Goal: Task Accomplishment & Management: Manage account settings

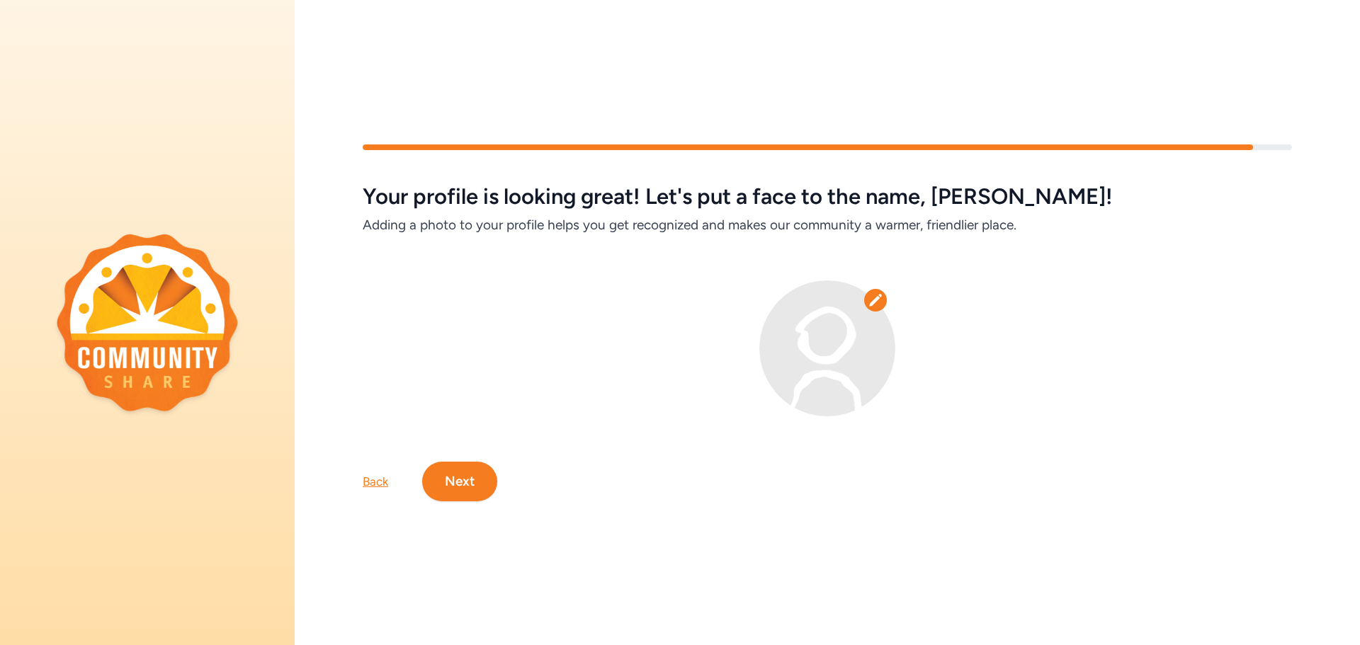
click at [872, 326] on img at bounding box center [827, 349] width 136 height 136
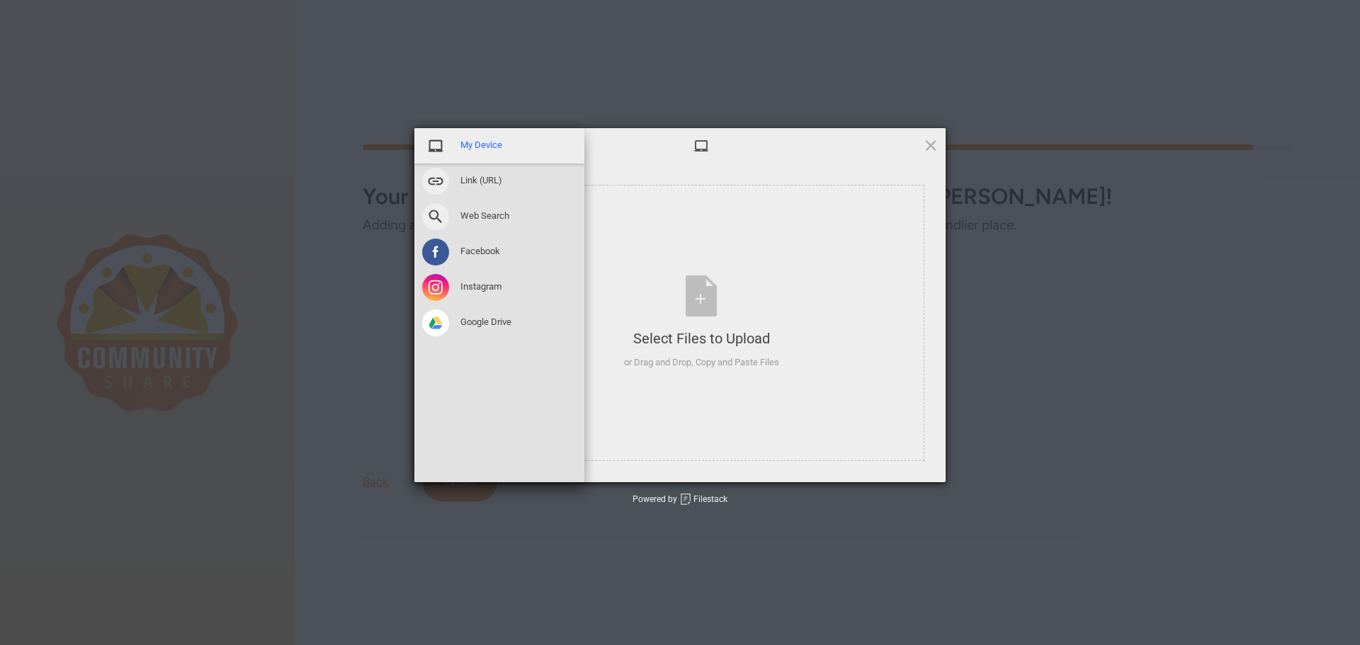
click at [470, 139] on span "My Device" at bounding box center [481, 145] width 42 height 13
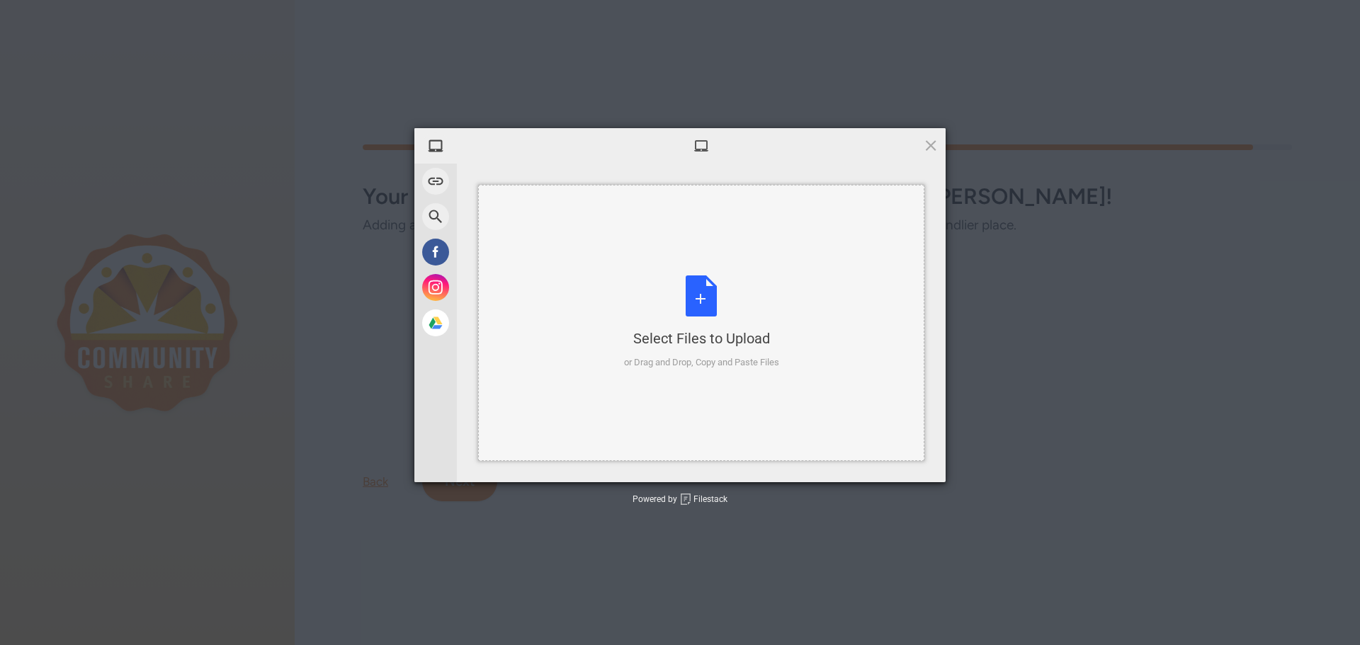
click at [727, 315] on div "Select Files to Upload or Drag and Drop, Copy and Paste Files" at bounding box center [701, 323] width 155 height 94
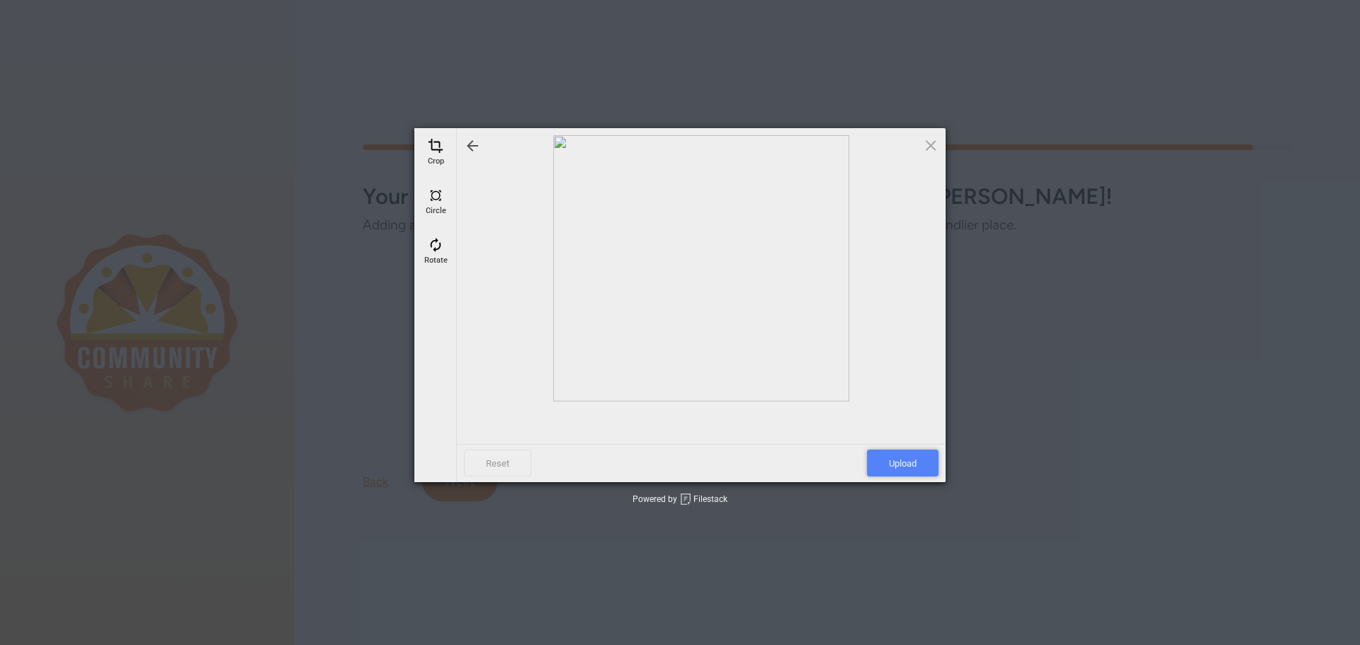
click at [914, 458] on span "Upload" at bounding box center [903, 463] width 72 height 27
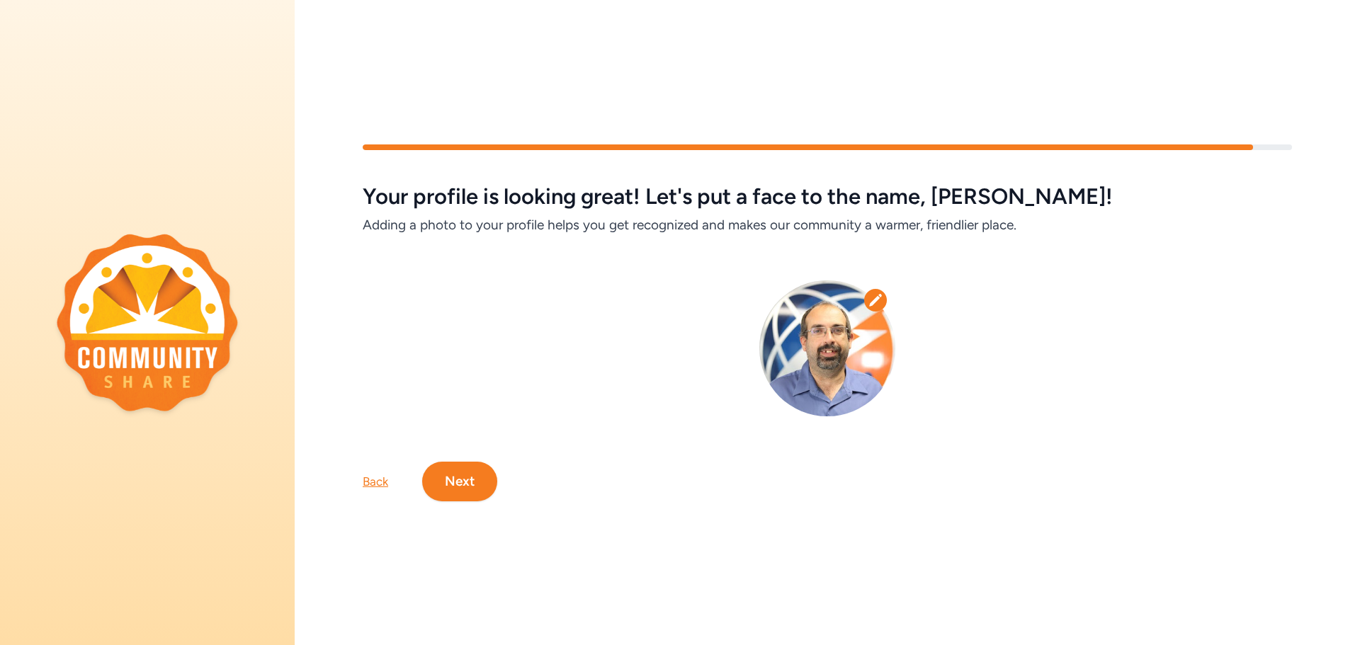
click at [472, 476] on button "Next" at bounding box center [459, 482] width 75 height 40
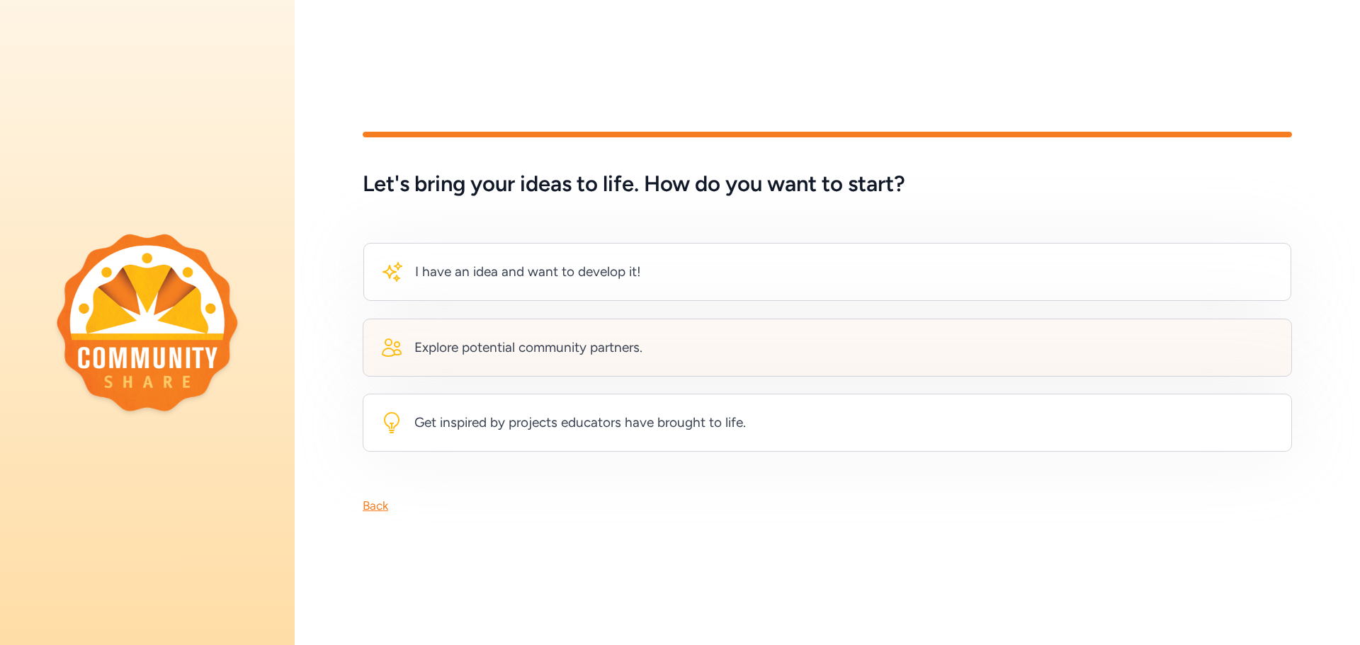
click at [555, 338] on div "Explore potential community partners." at bounding box center [528, 348] width 228 height 20
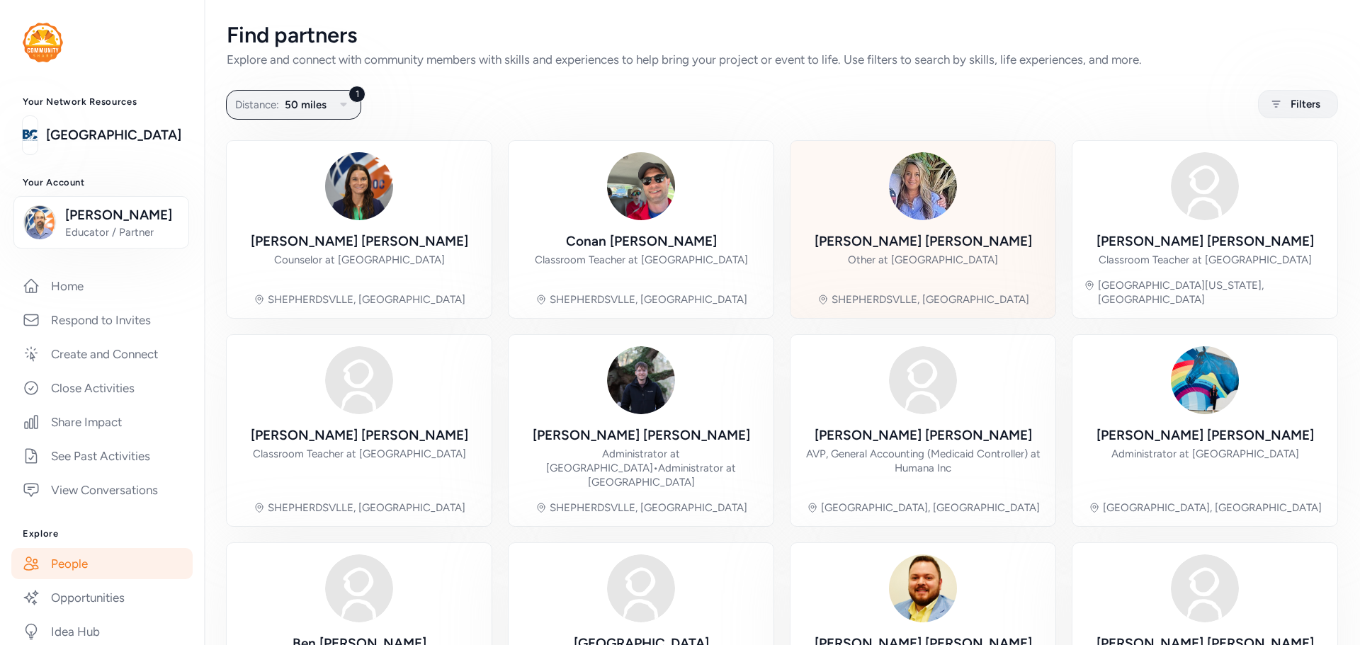
scroll to position [327, 0]
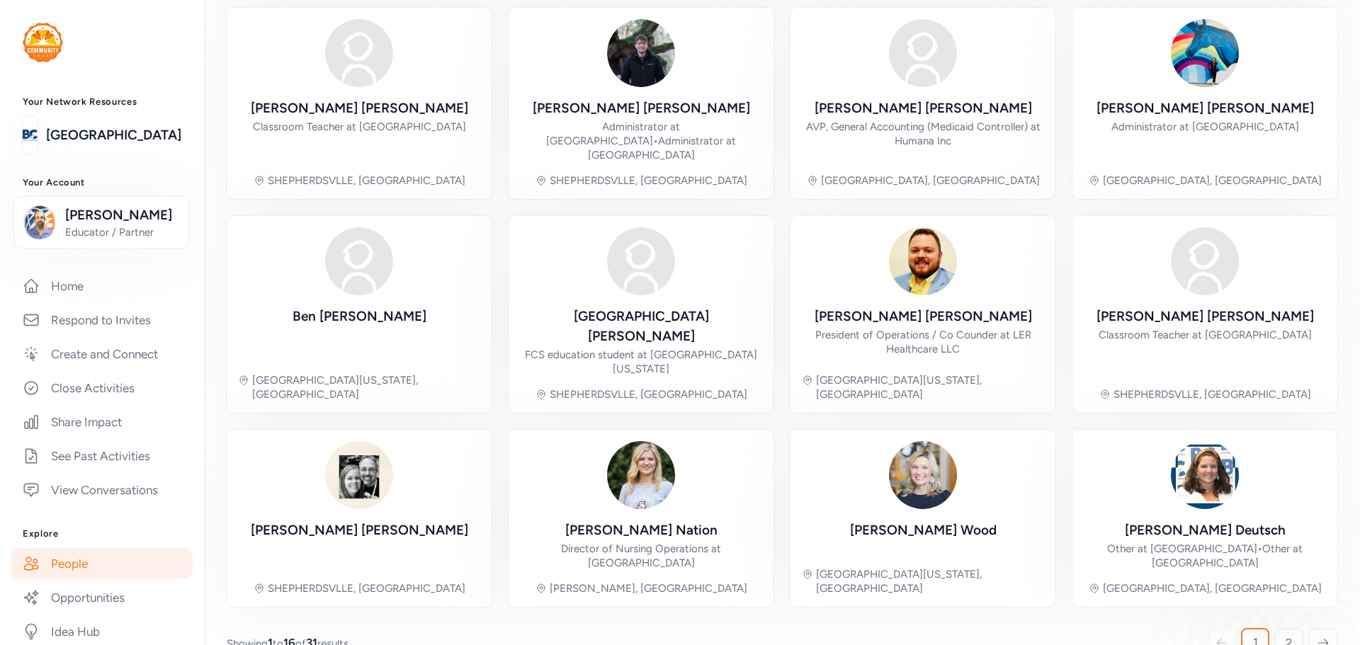
click at [1247, 628] on div "1" at bounding box center [1255, 642] width 28 height 28
click at [1283, 629] on link "2" at bounding box center [1289, 643] width 28 height 28
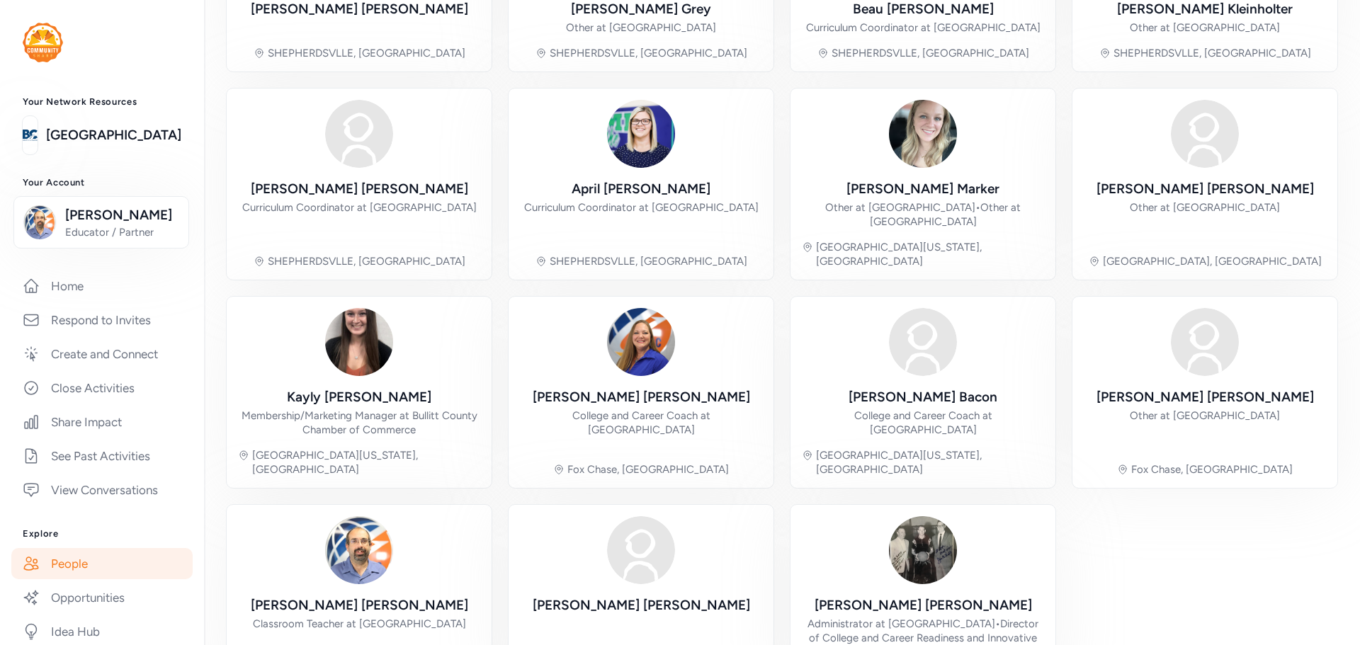
scroll to position [303, 0]
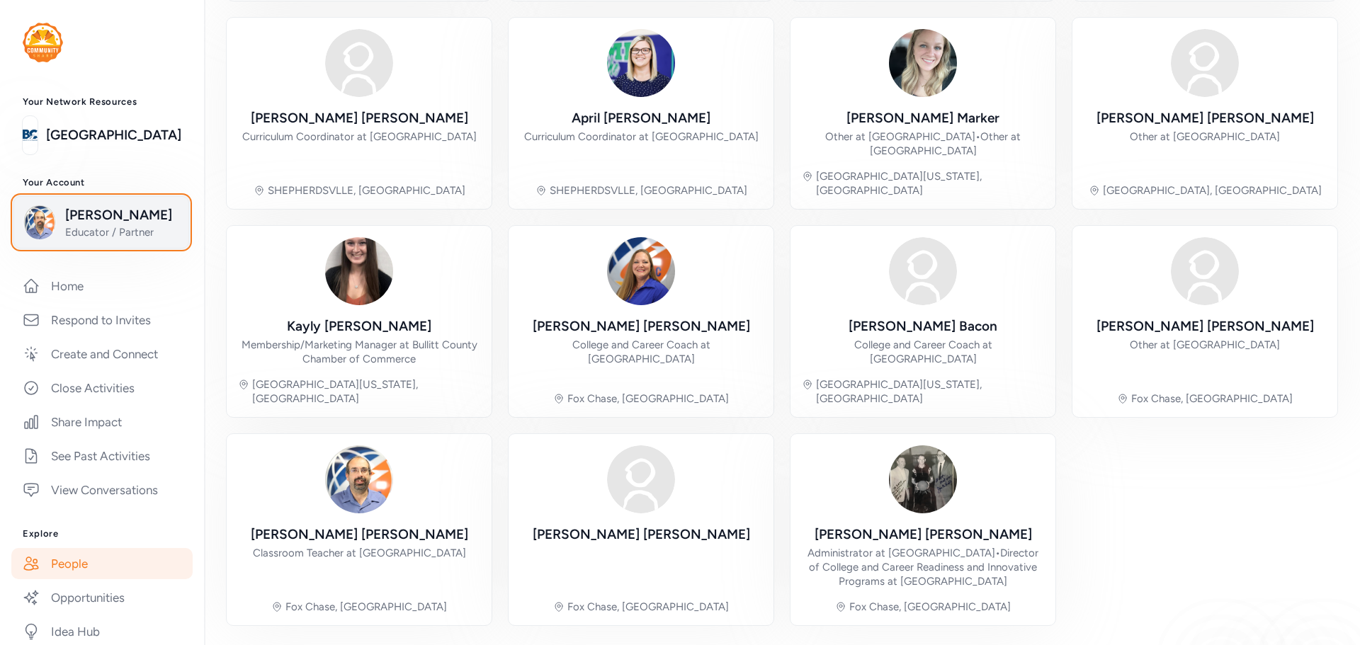
click at [106, 217] on span "[PERSON_NAME]" at bounding box center [122, 215] width 115 height 20
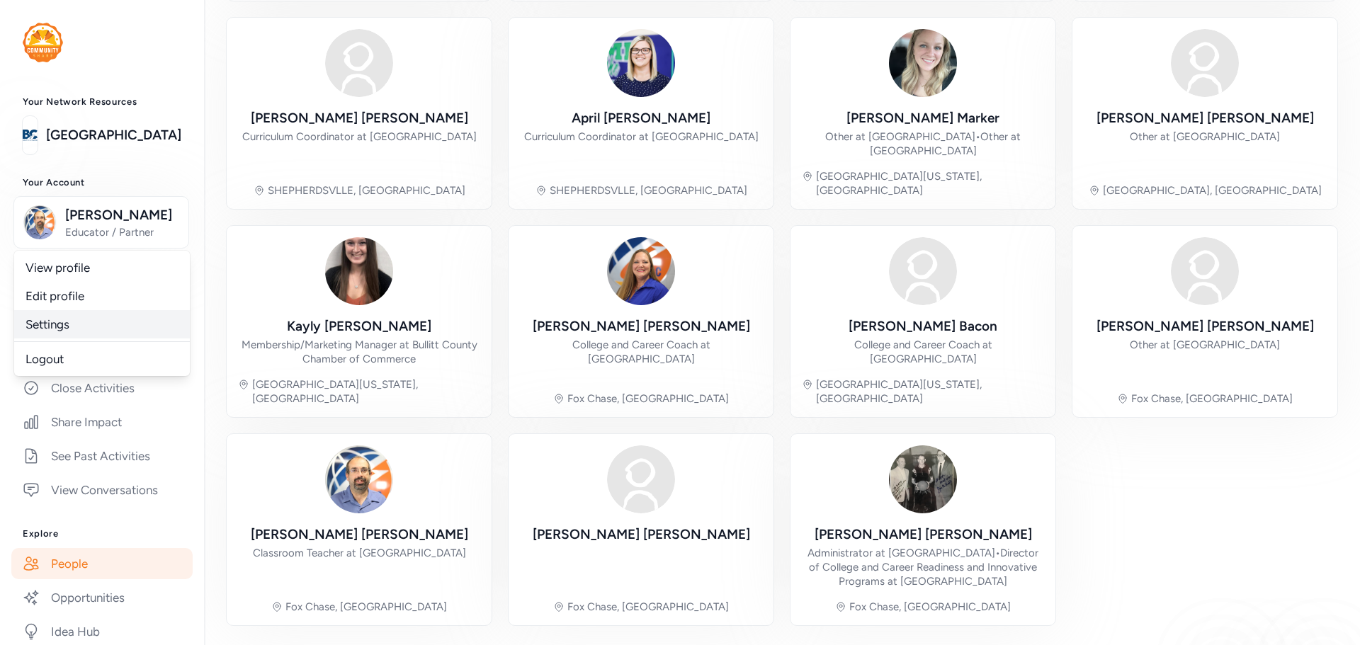
click at [73, 329] on link "Settings" at bounding box center [102, 324] width 176 height 28
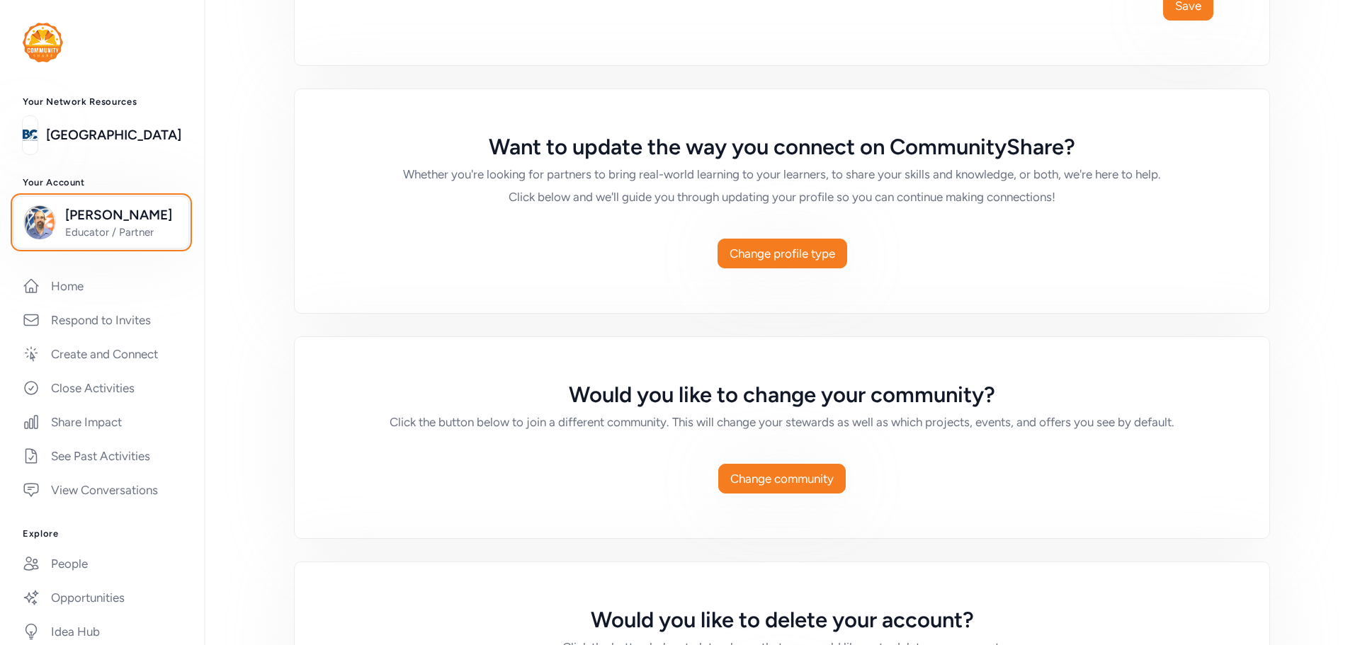
scroll to position [895, 0]
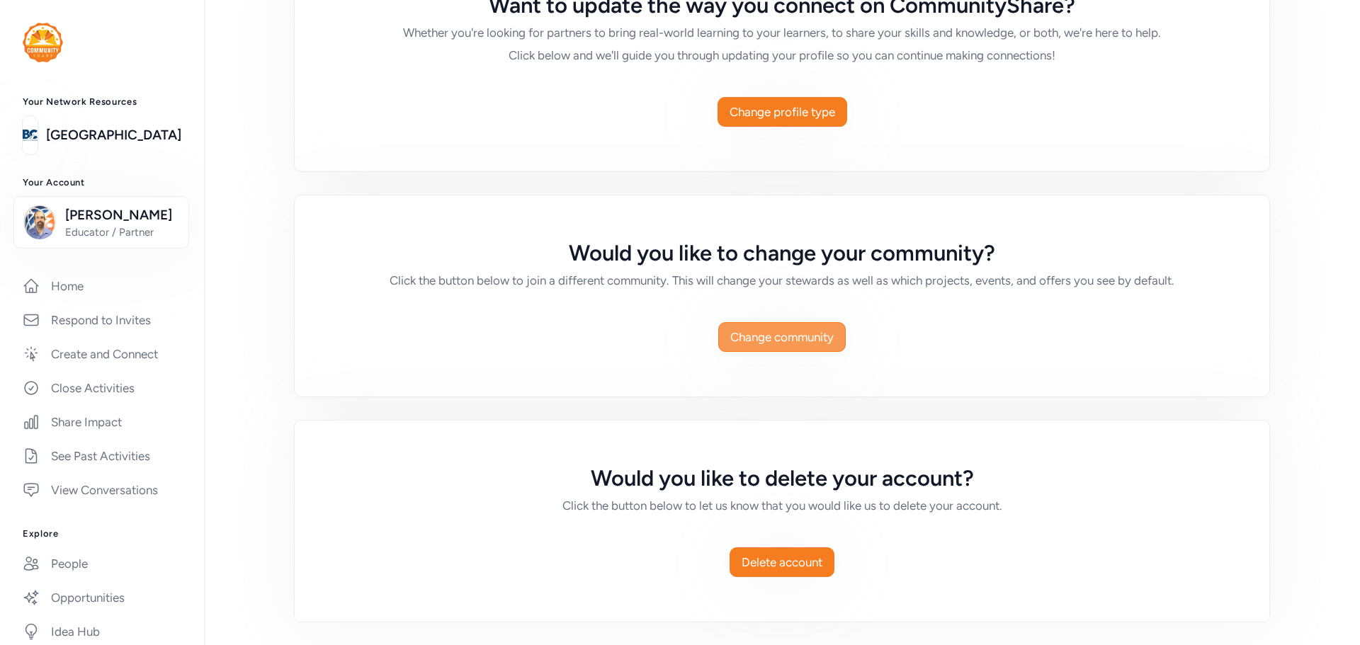
click at [768, 337] on span "Change community" at bounding box center [781, 337] width 103 height 17
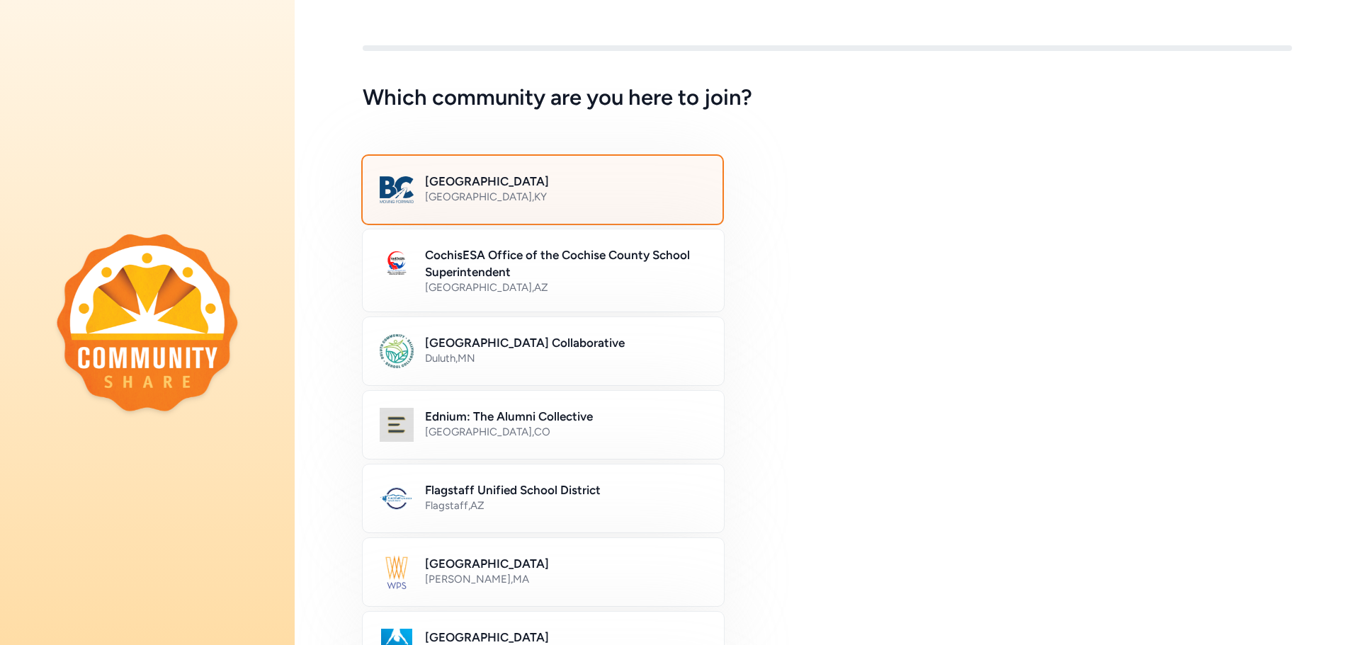
click at [617, 181] on h2 "[GEOGRAPHIC_DATA]" at bounding box center [565, 181] width 281 height 17
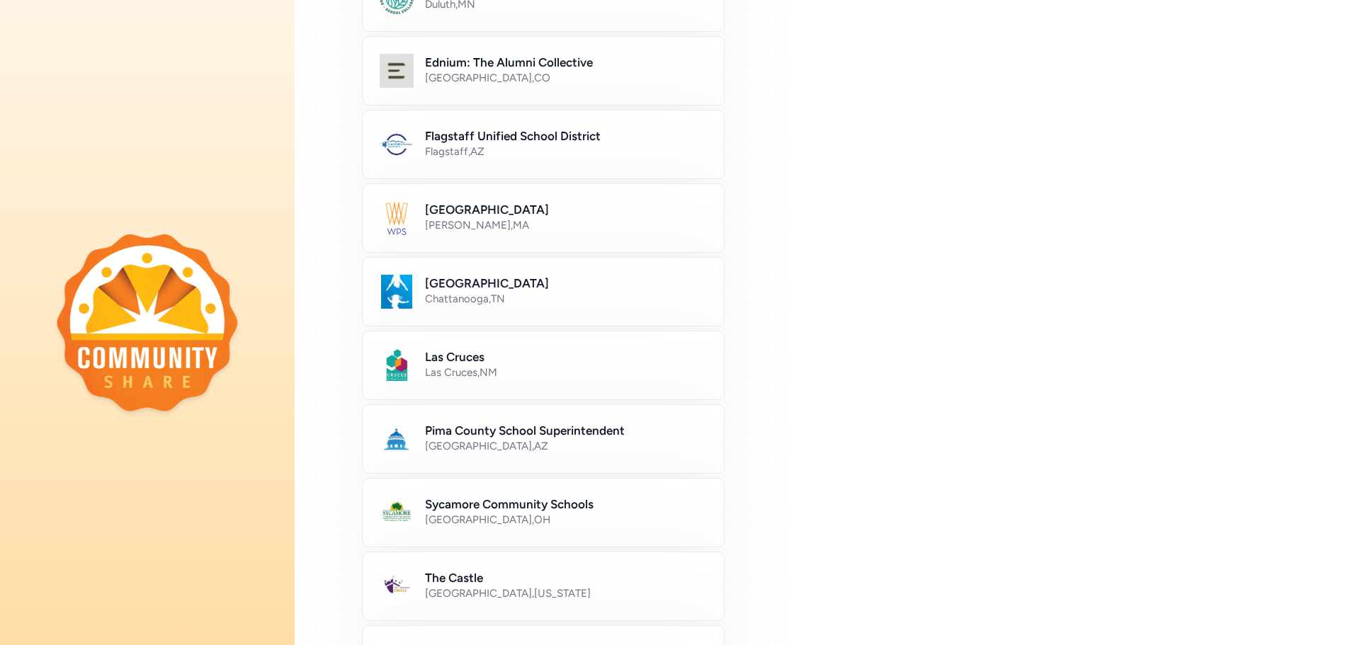
scroll to position [720, 0]
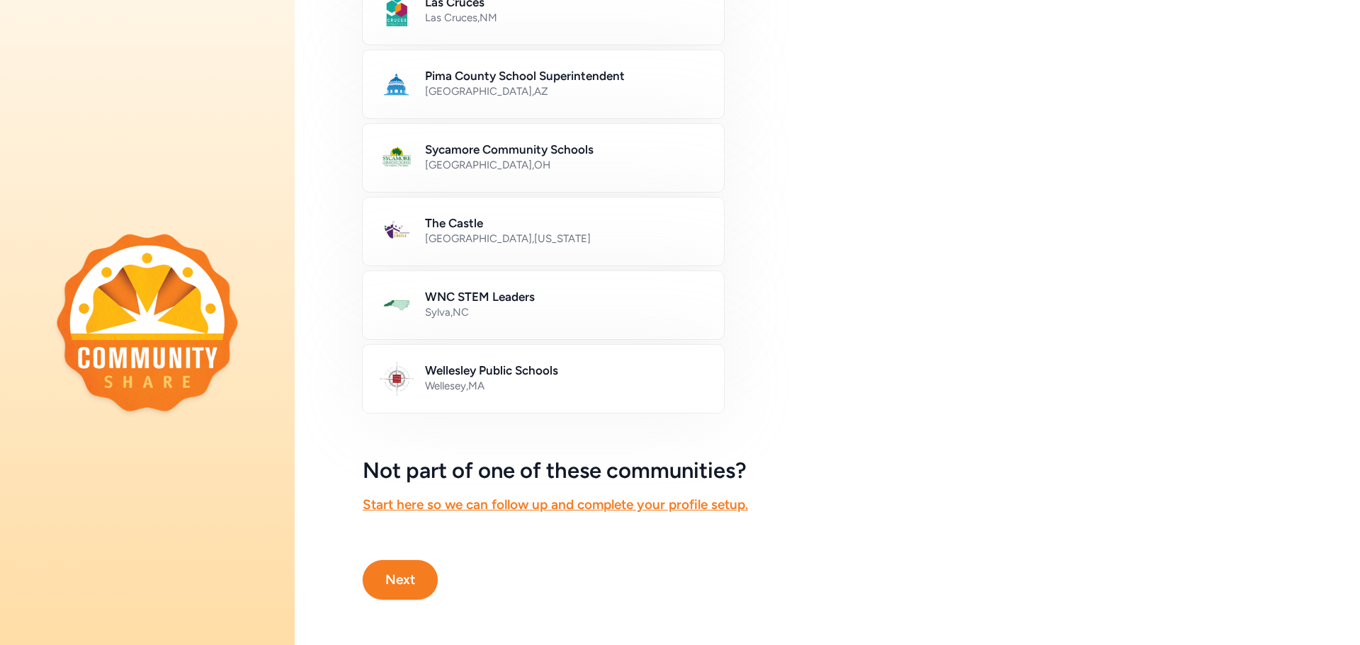
click at [419, 573] on button "Next" at bounding box center [400, 580] width 75 height 40
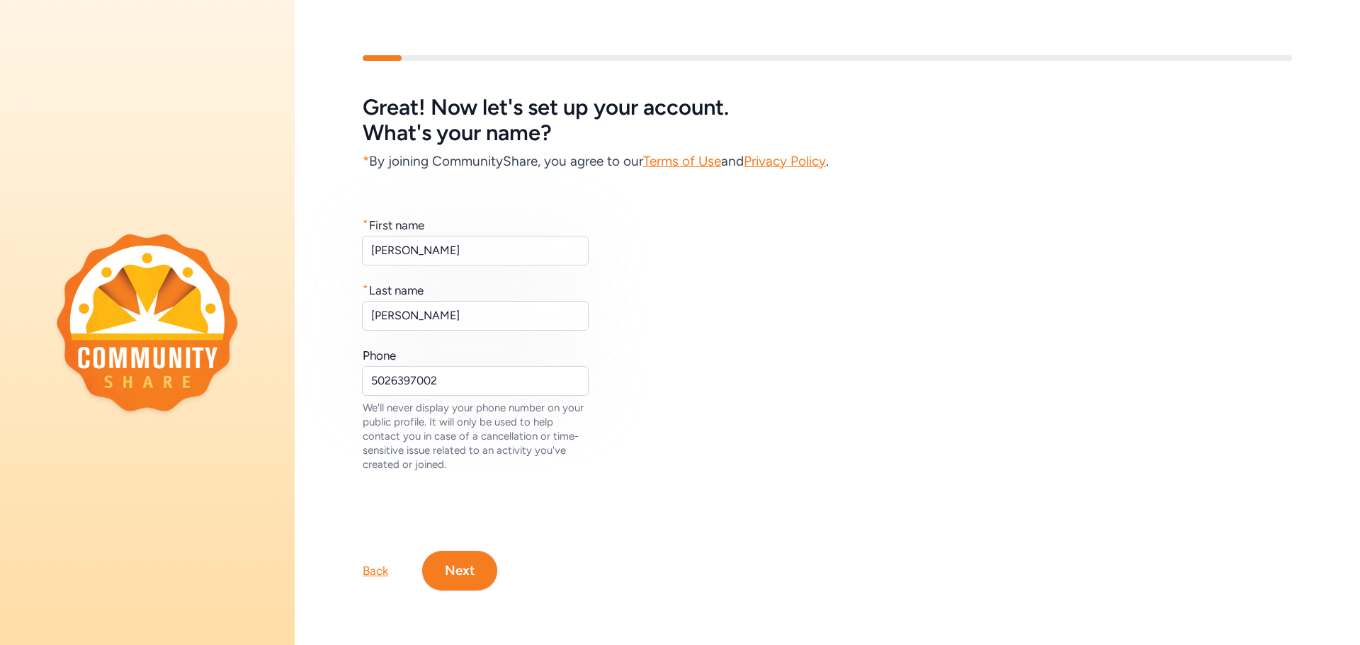
click at [461, 567] on button "Next" at bounding box center [459, 571] width 75 height 40
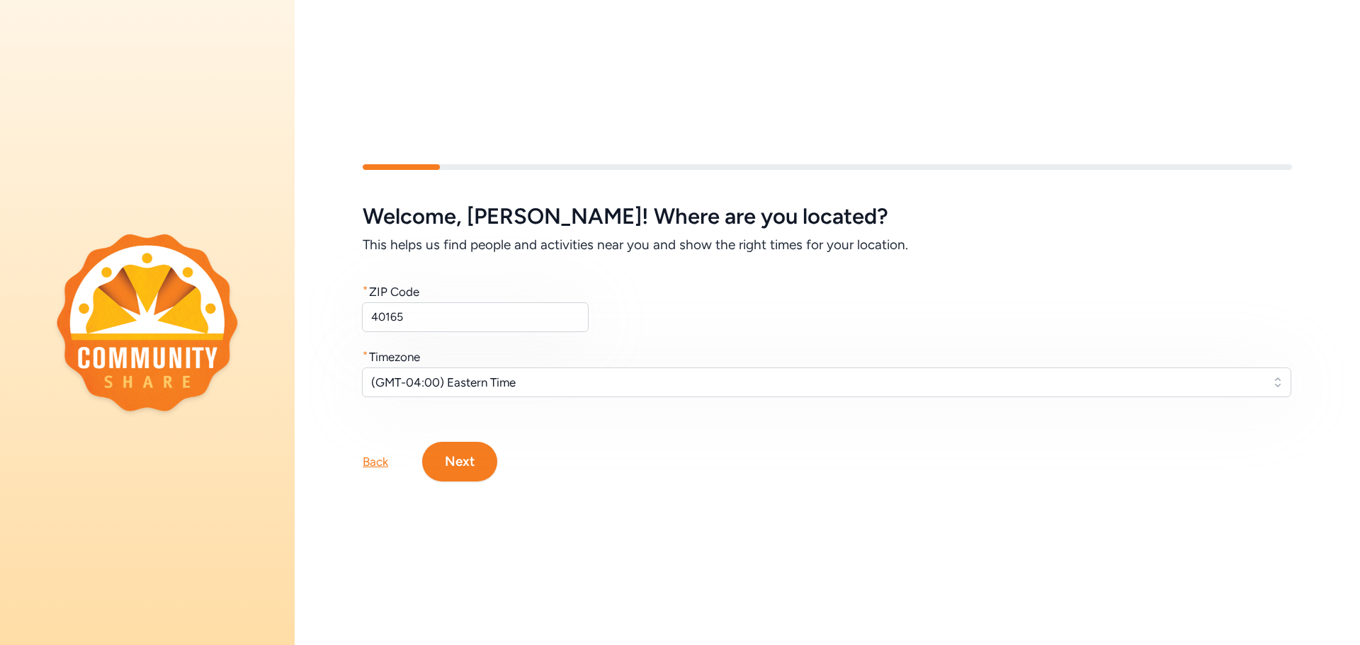
click at [466, 466] on button "Next" at bounding box center [459, 462] width 75 height 40
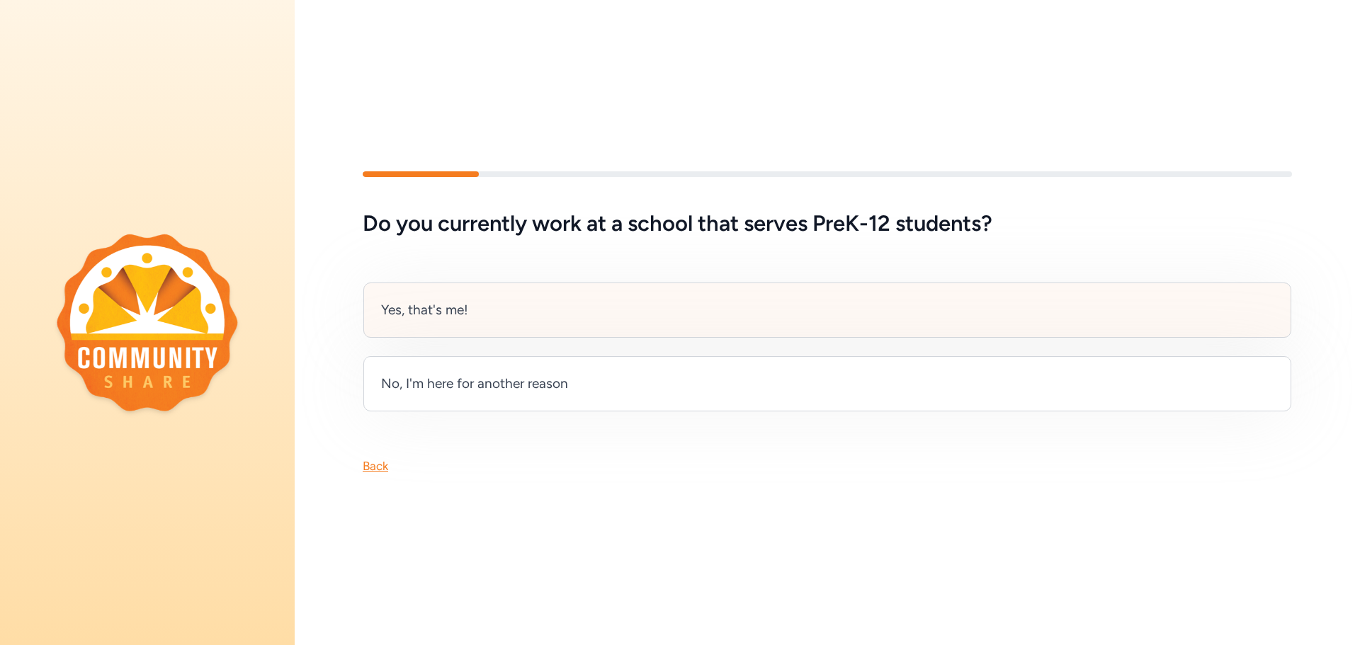
click at [506, 321] on div "Yes, that's me!" at bounding box center [827, 310] width 928 height 55
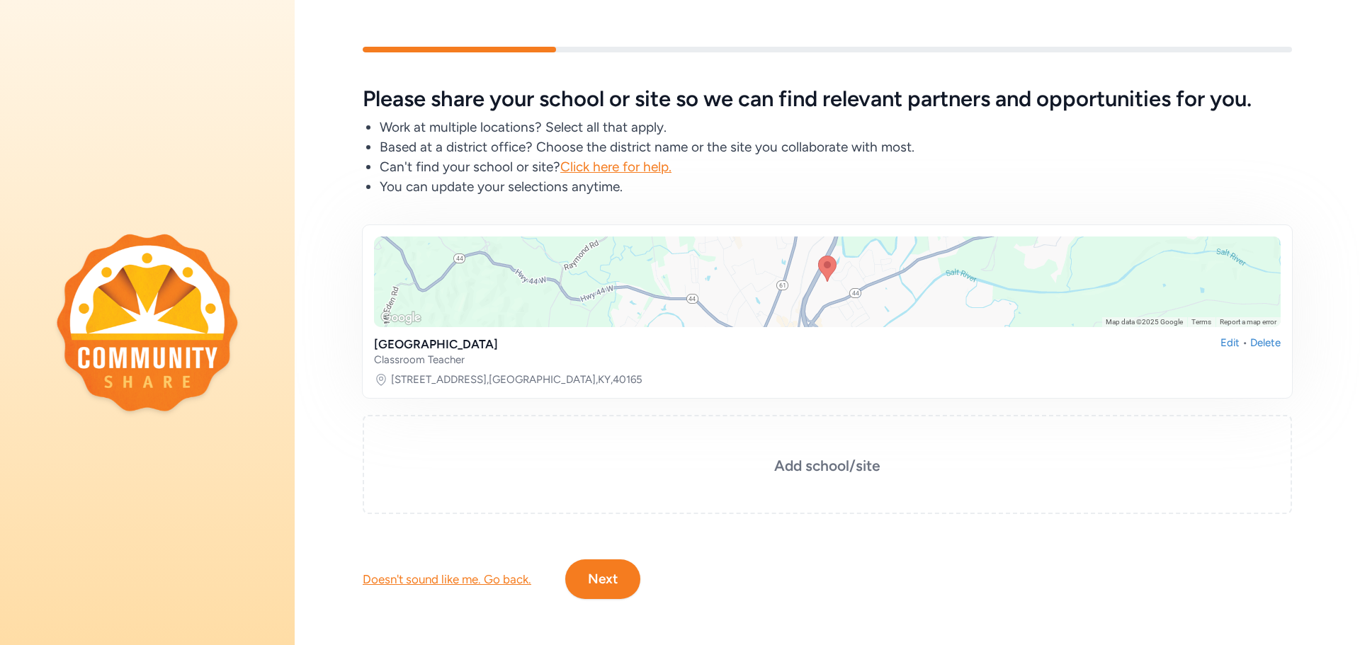
click at [617, 562] on button "Next" at bounding box center [602, 580] width 75 height 40
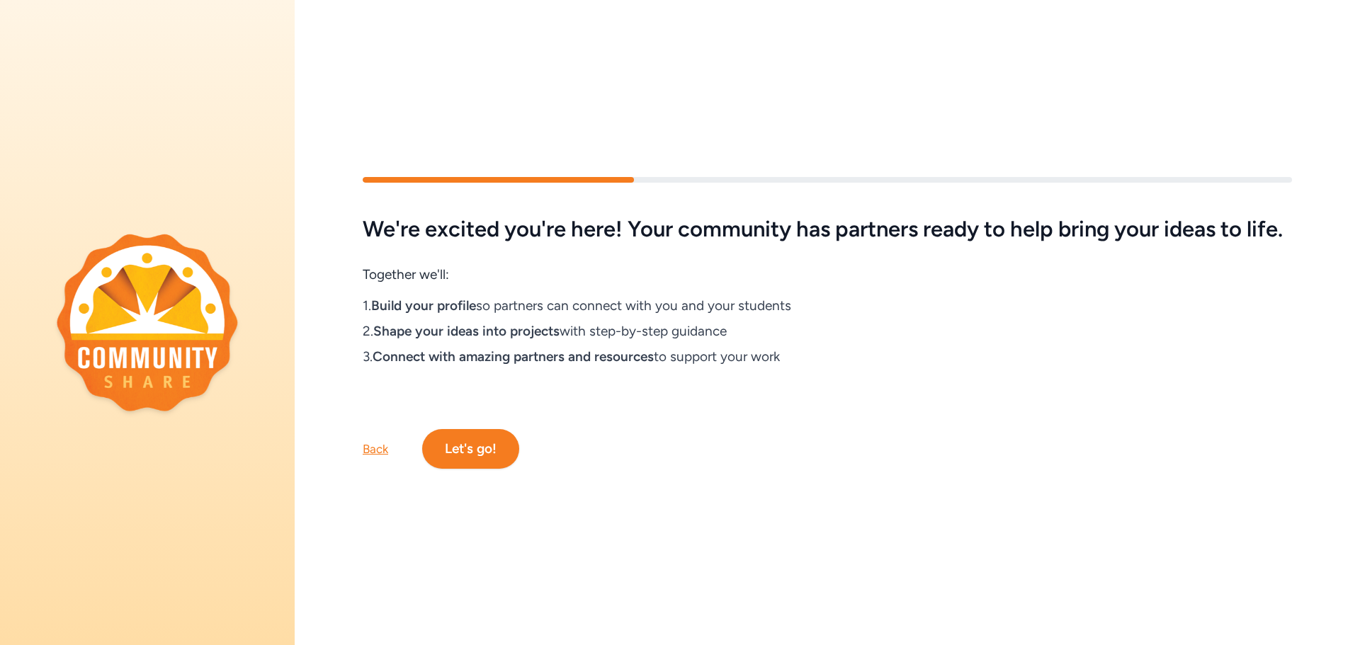
click at [499, 464] on button "Let's go!" at bounding box center [470, 449] width 97 height 40
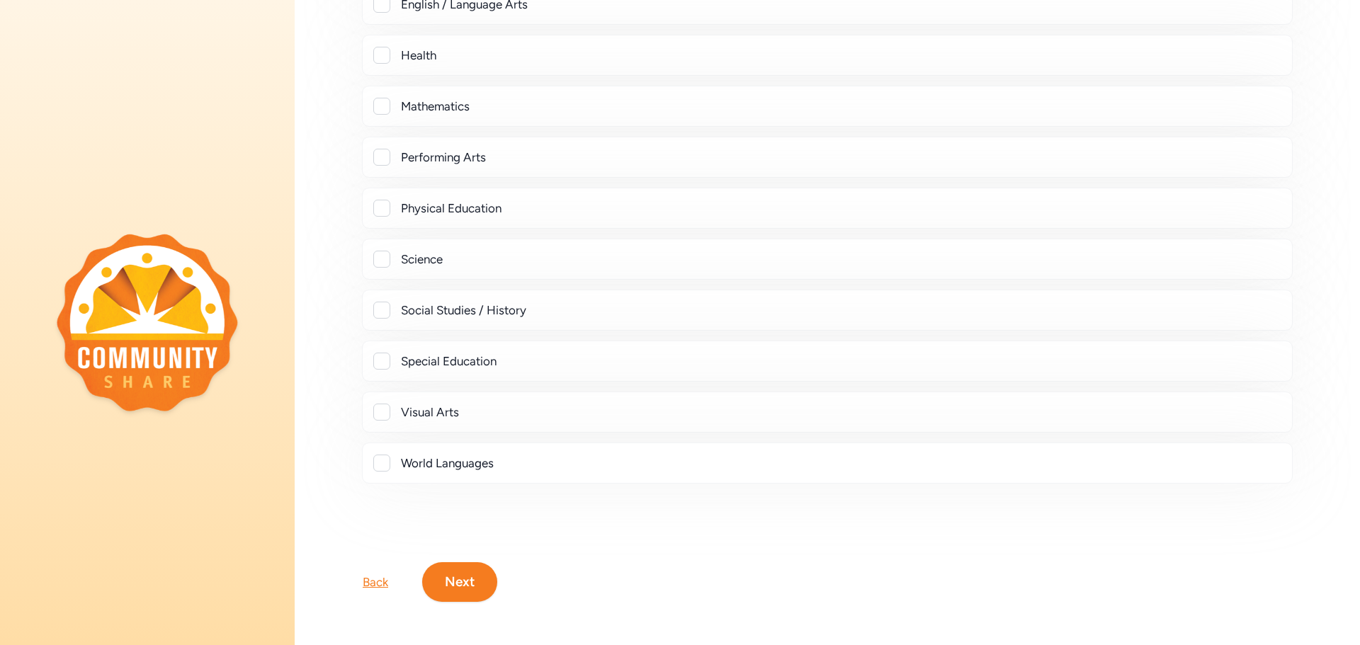
scroll to position [509, 0]
click at [475, 587] on button "Next" at bounding box center [459, 580] width 75 height 40
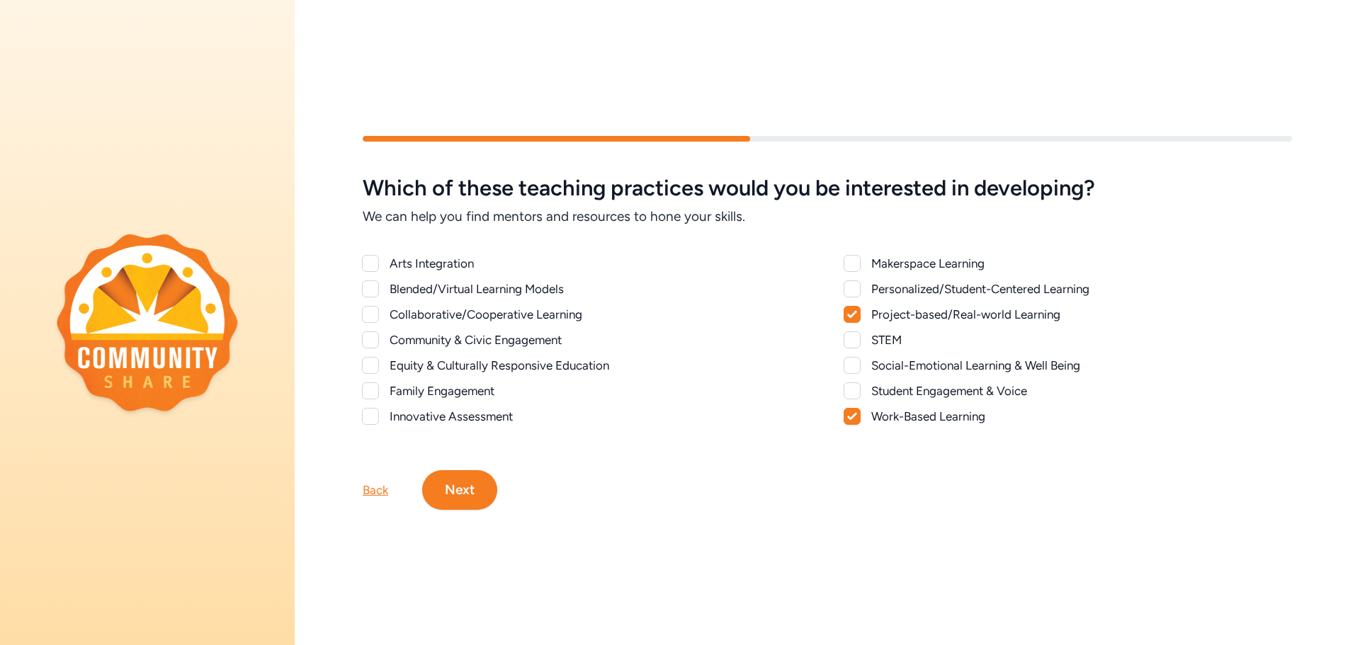
click at [487, 336] on div "Community & Civic Engagement" at bounding box center [600, 340] width 421 height 17
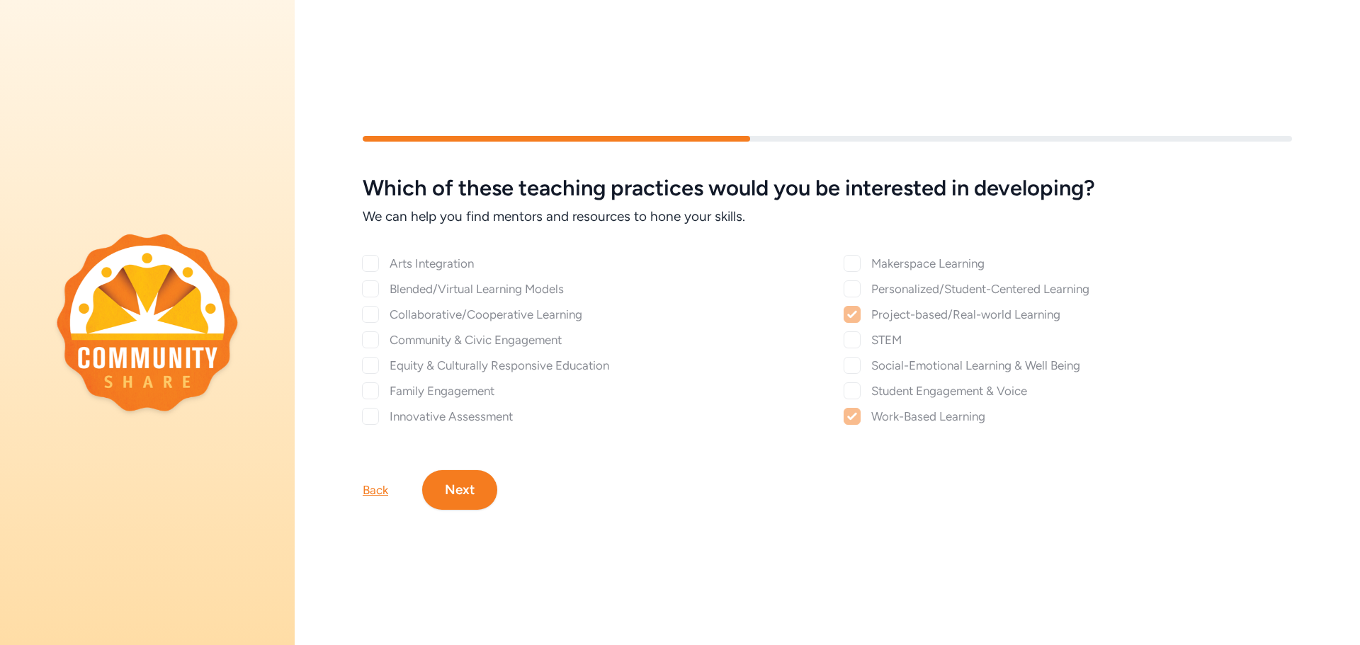
checkbox input "true"
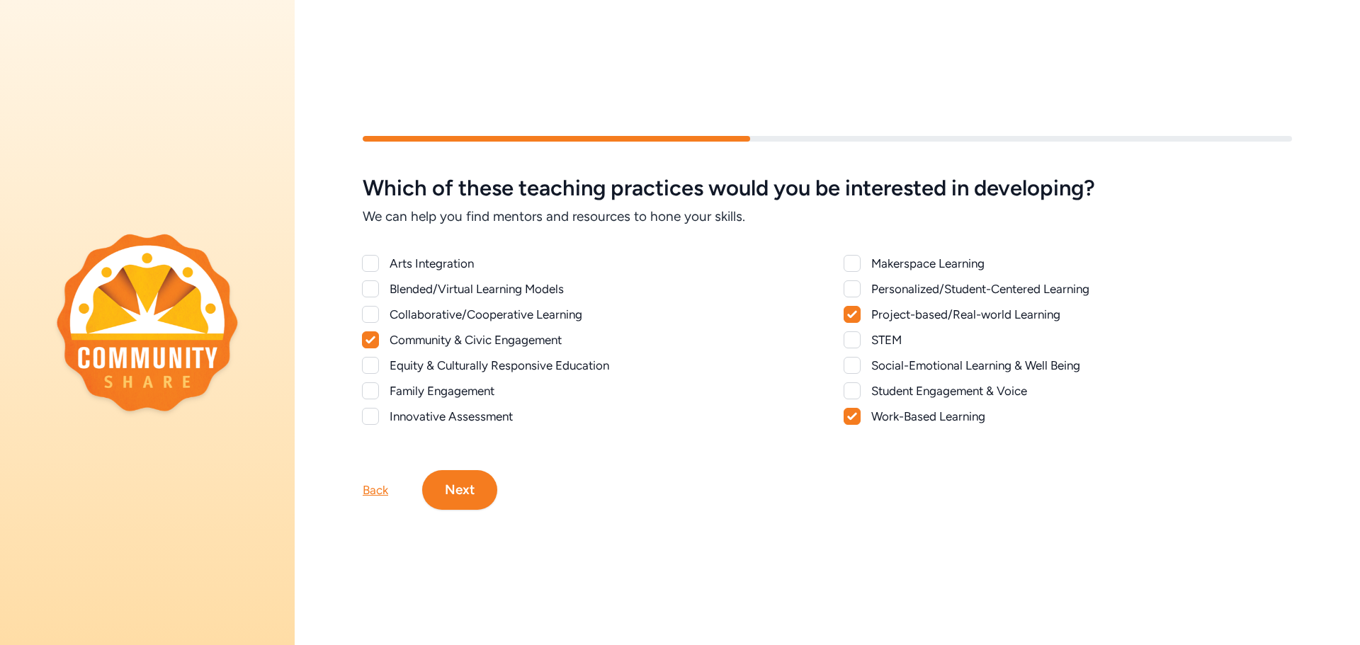
click at [487, 313] on div "Collaborative/Cooperative Learning" at bounding box center [600, 314] width 421 height 17
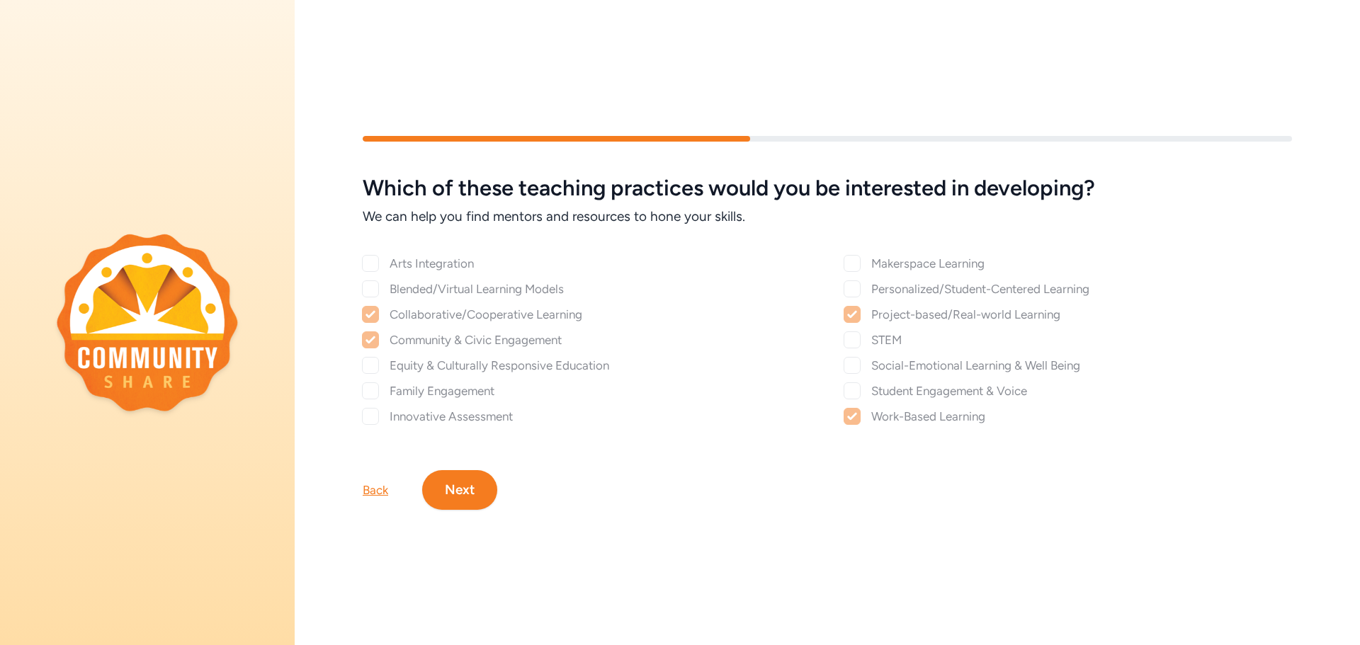
checkbox input "false"
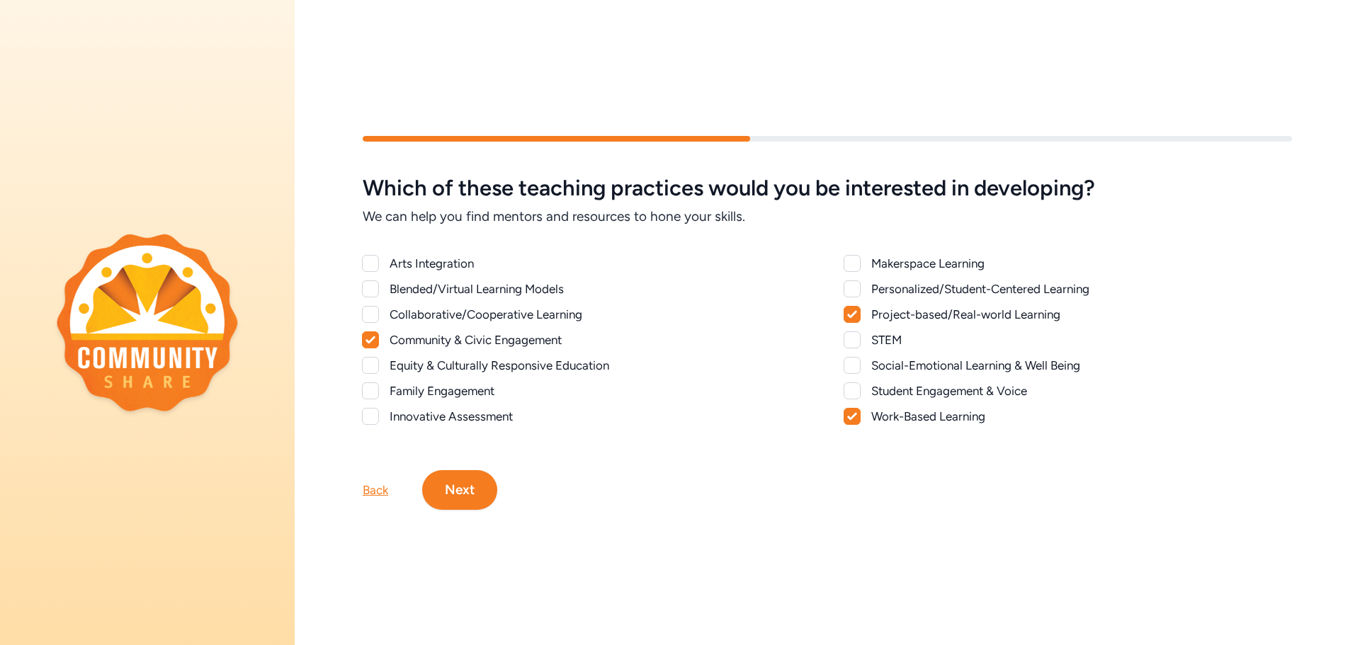
click at [847, 388] on div at bounding box center [852, 391] width 17 height 17
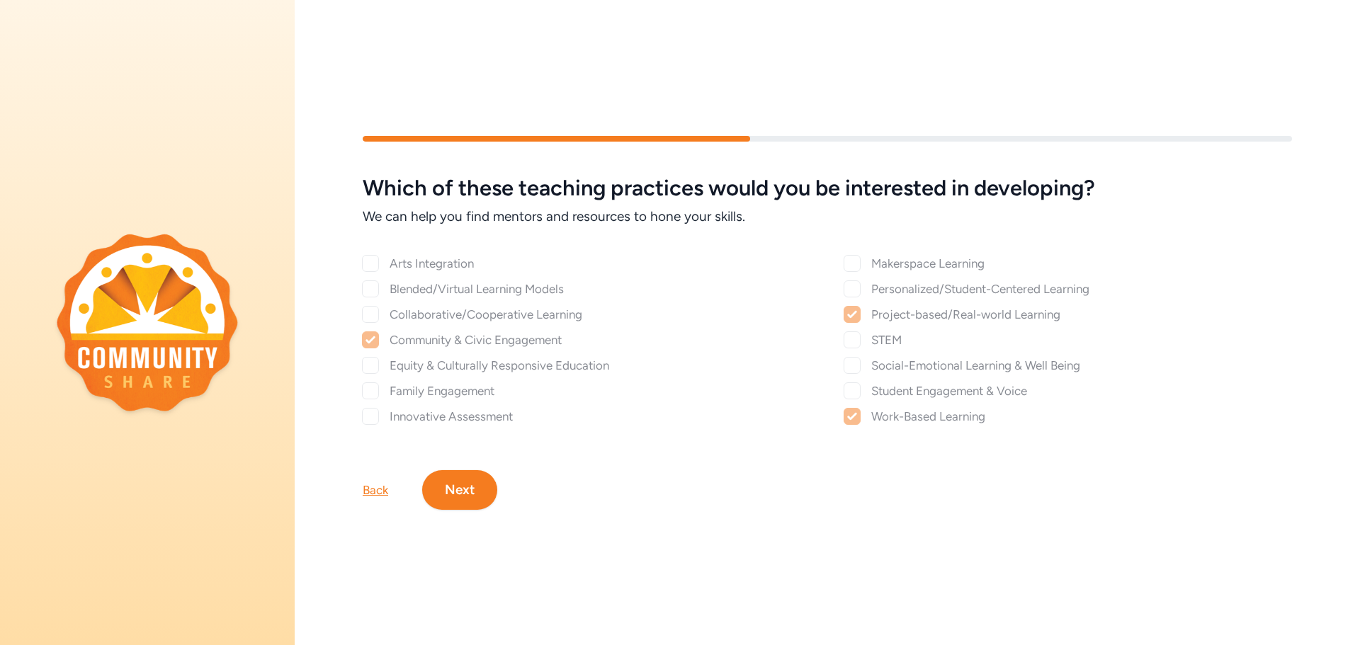
checkbox input "true"
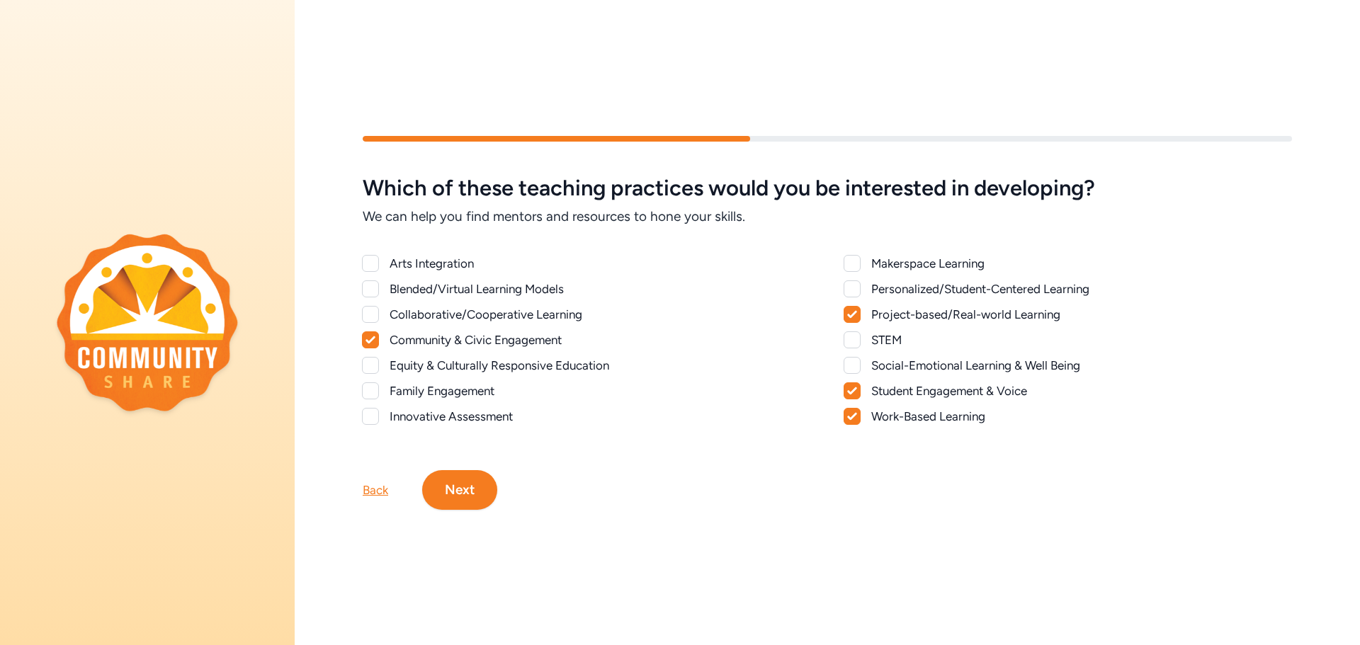
click at [472, 483] on button "Next" at bounding box center [459, 490] width 75 height 40
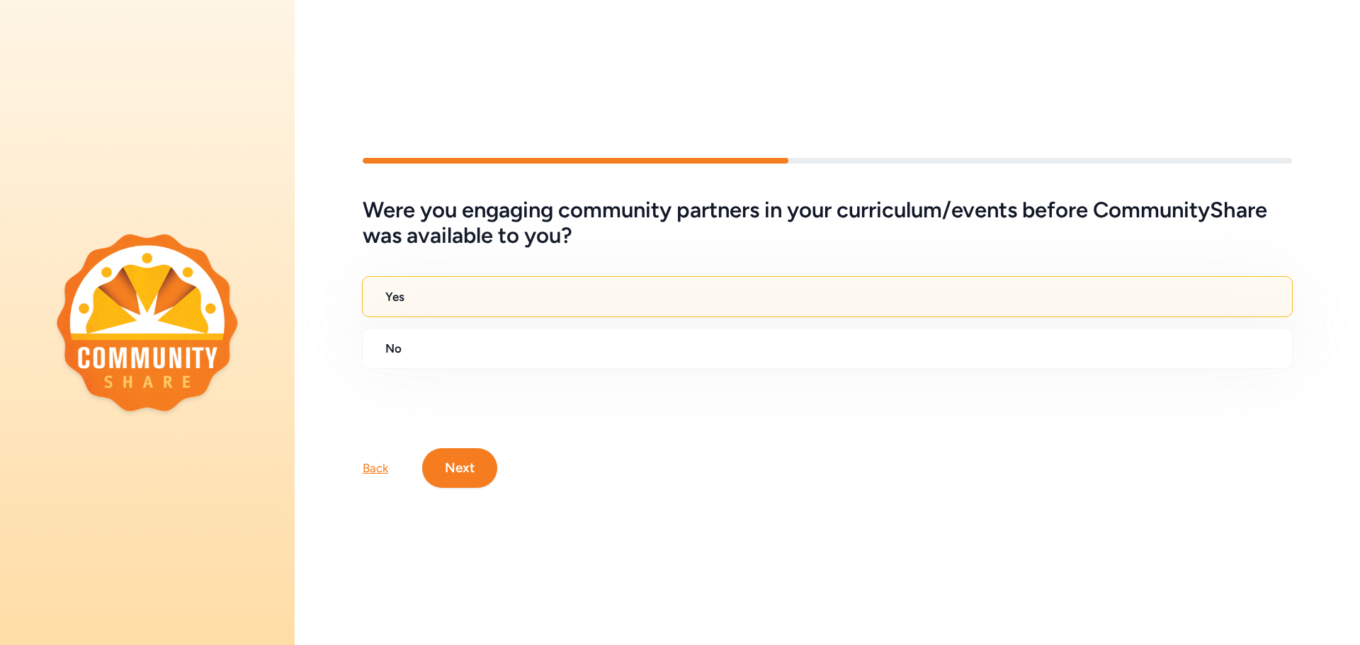
click at [475, 462] on button "Next" at bounding box center [459, 468] width 75 height 40
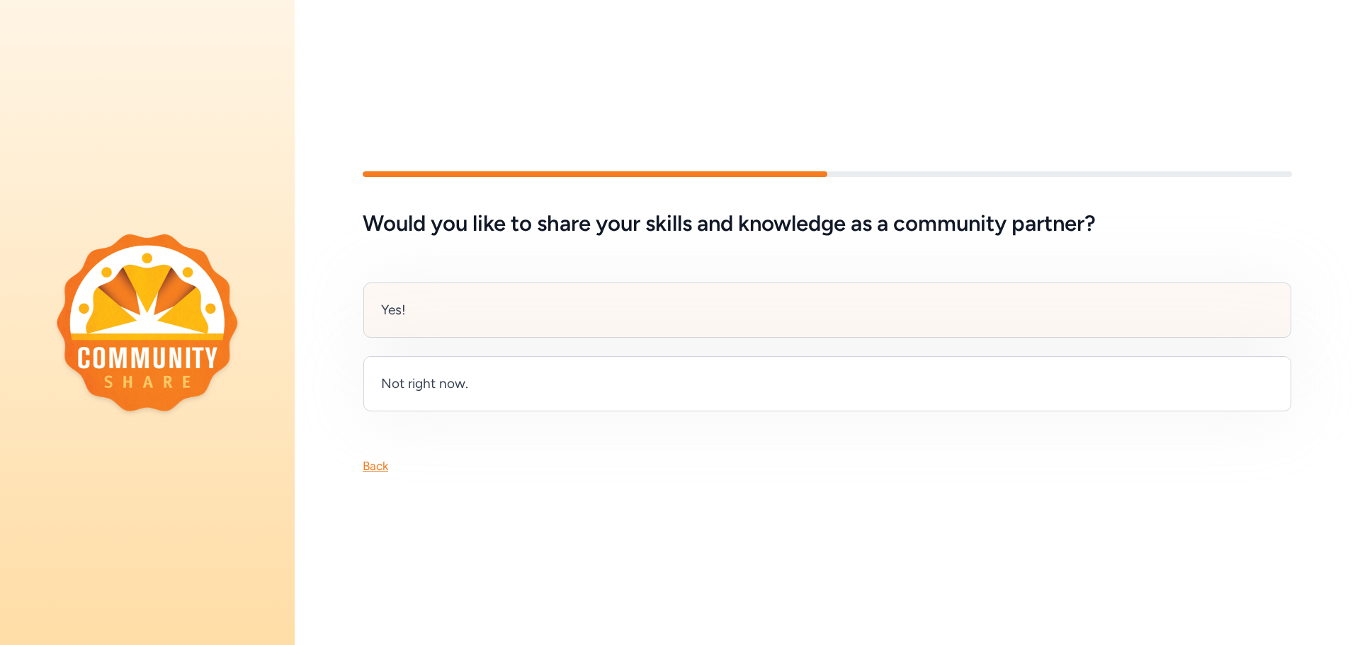
click at [535, 310] on div "Yes!" at bounding box center [827, 310] width 928 height 55
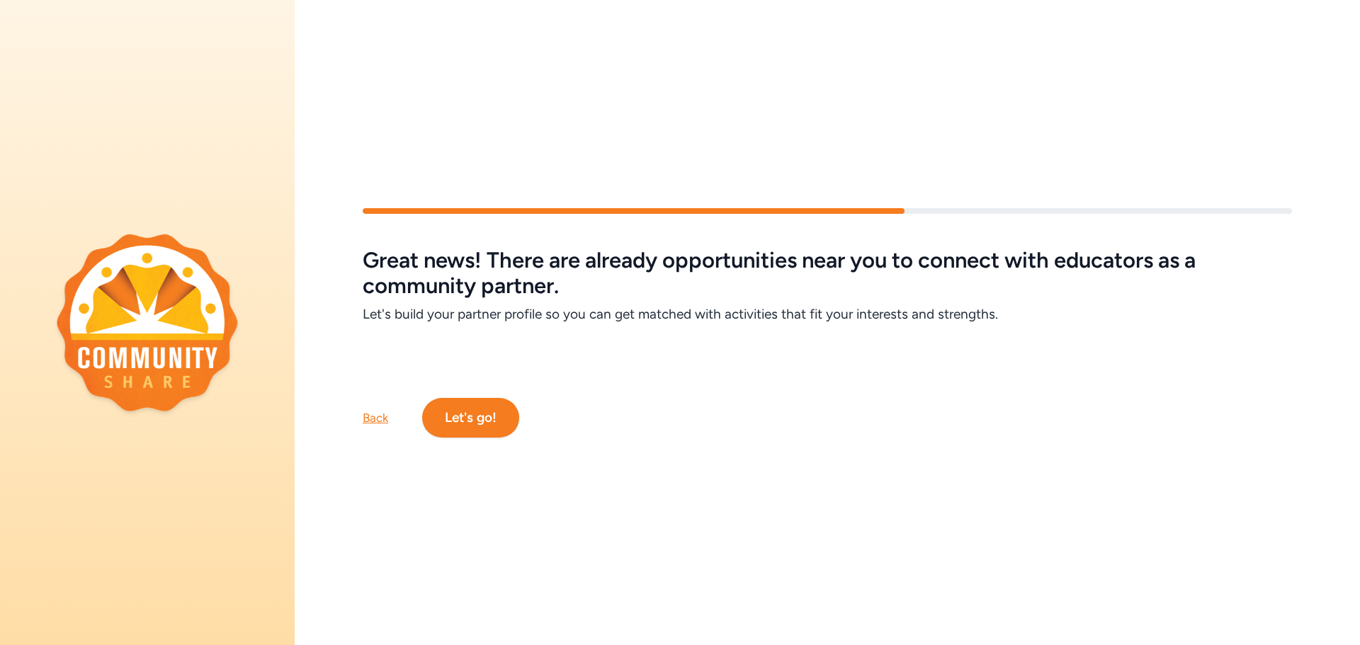
click at [494, 426] on button "Let's go!" at bounding box center [470, 418] width 97 height 40
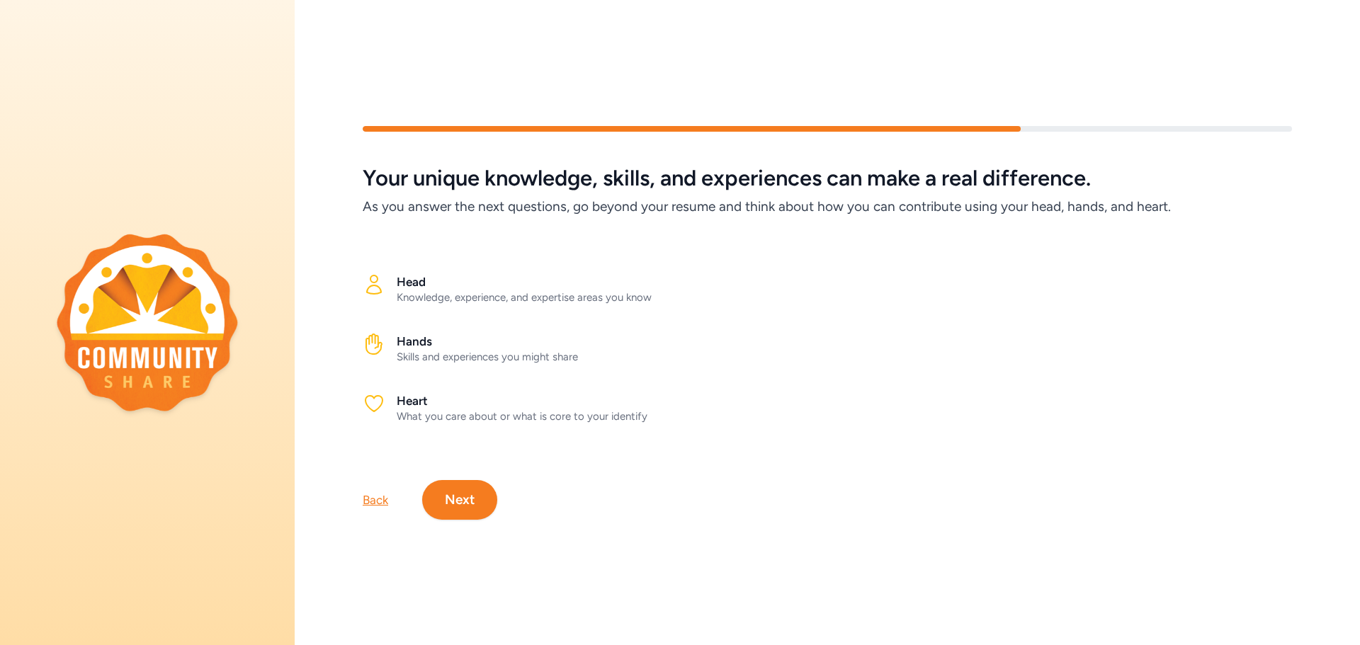
click at [480, 488] on button "Next" at bounding box center [459, 500] width 75 height 40
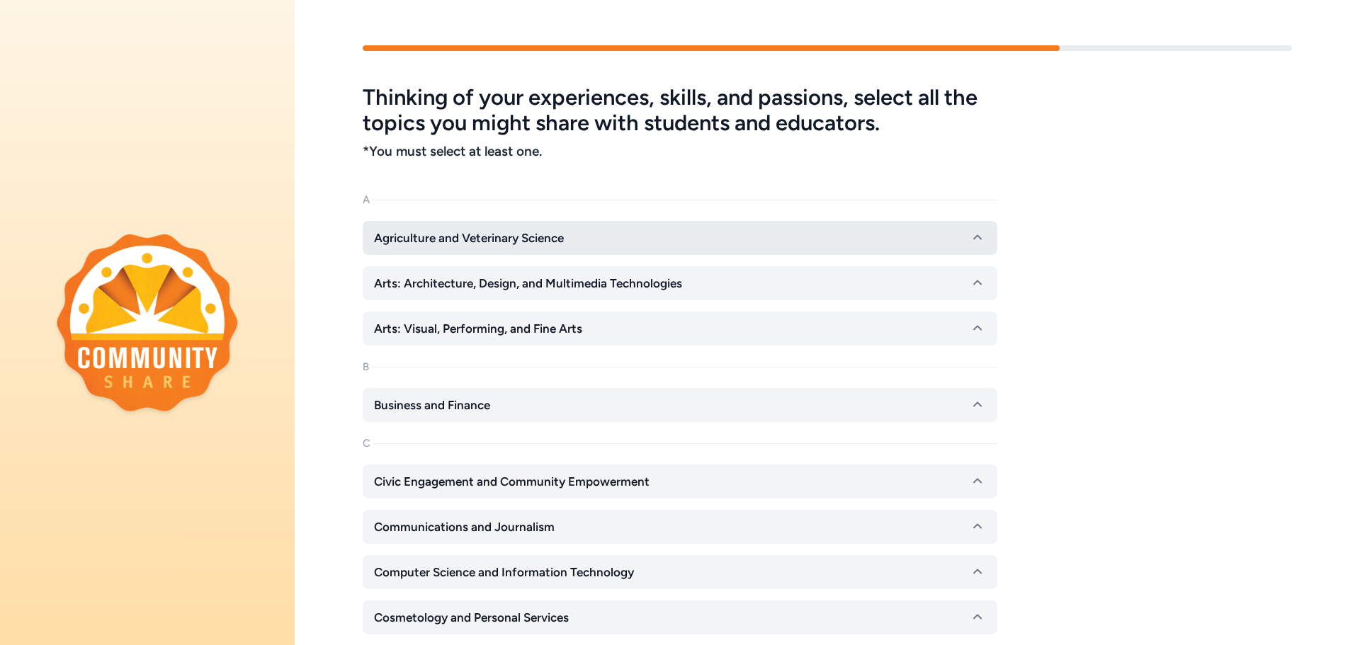
click at [732, 236] on button "Agriculture and Veterinary Science" at bounding box center [680, 238] width 635 height 34
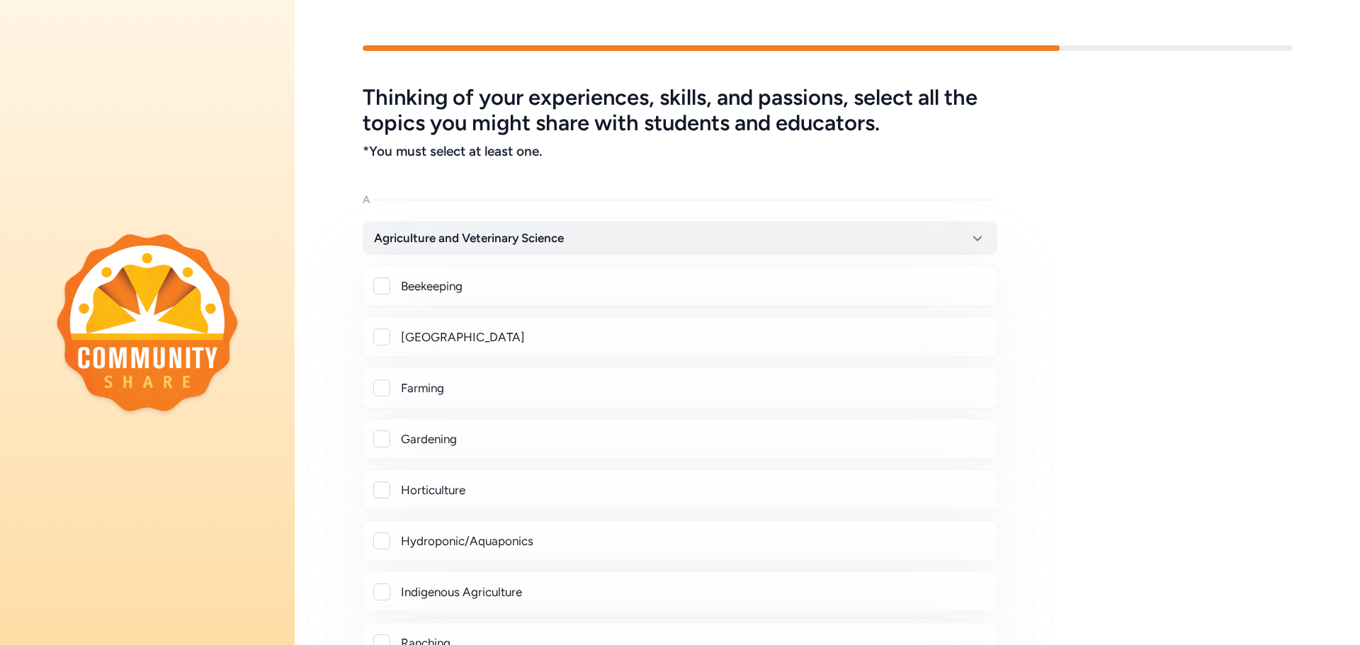
click at [431, 388] on div "Farming" at bounding box center [693, 388] width 585 height 17
checkbox input "true"
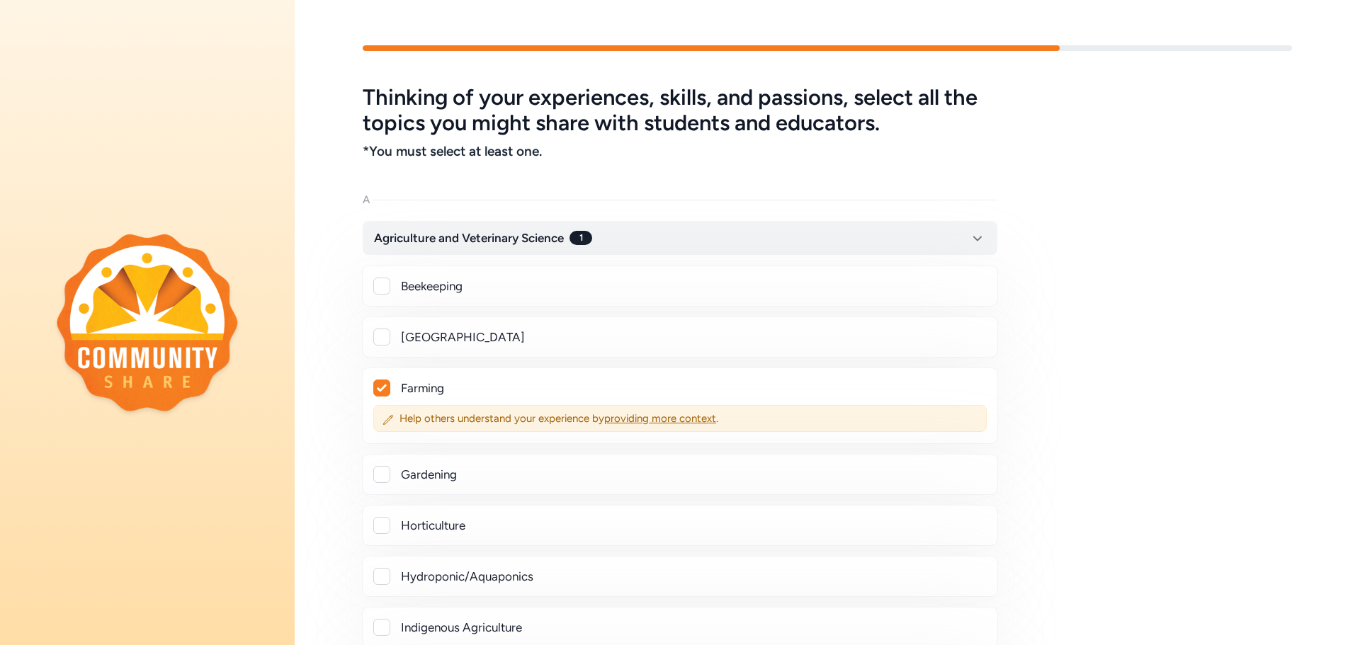
click at [431, 470] on div "Gardening" at bounding box center [693, 474] width 585 height 17
checkbox input "true"
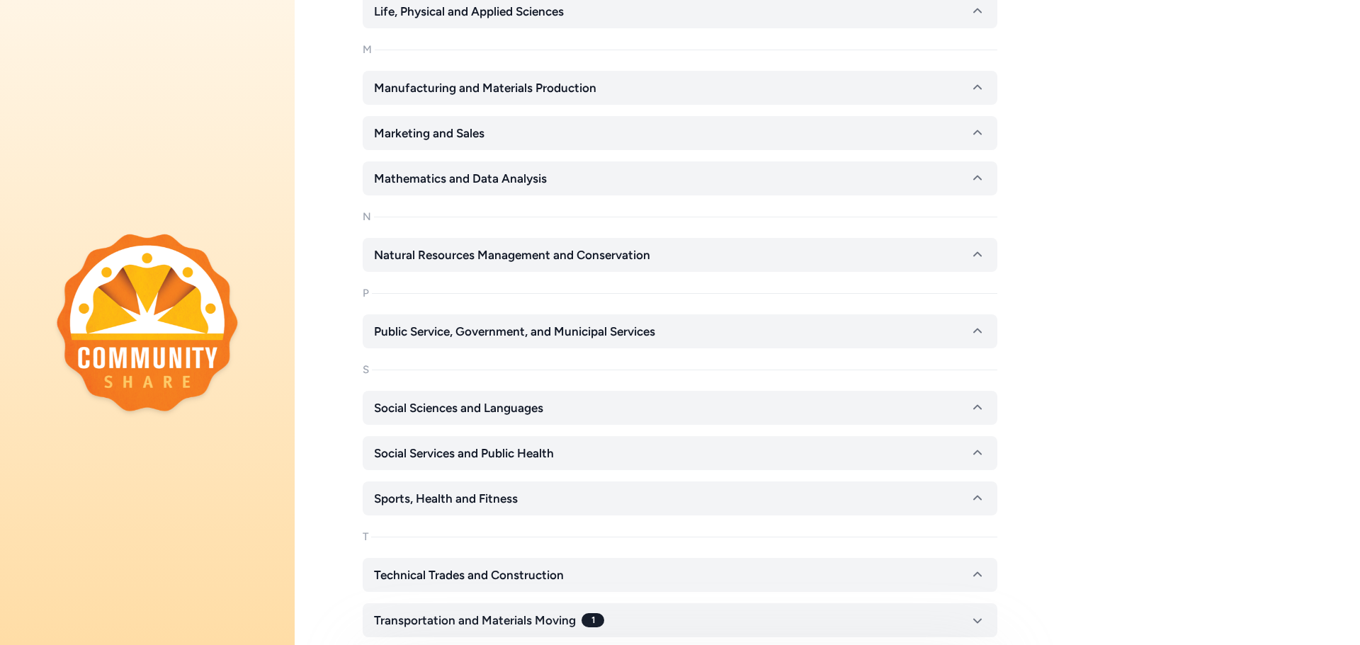
scroll to position [1629, 0]
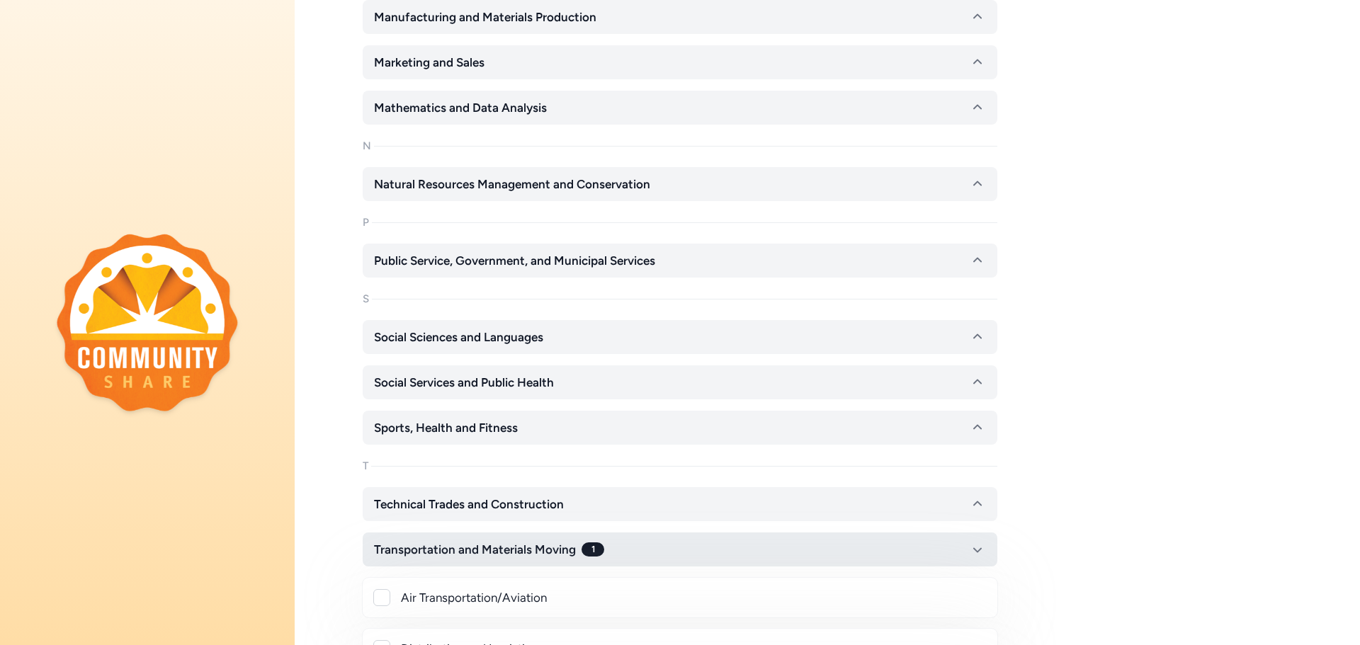
click at [628, 545] on button "Transportation and Materials Moving 1" at bounding box center [680, 550] width 635 height 34
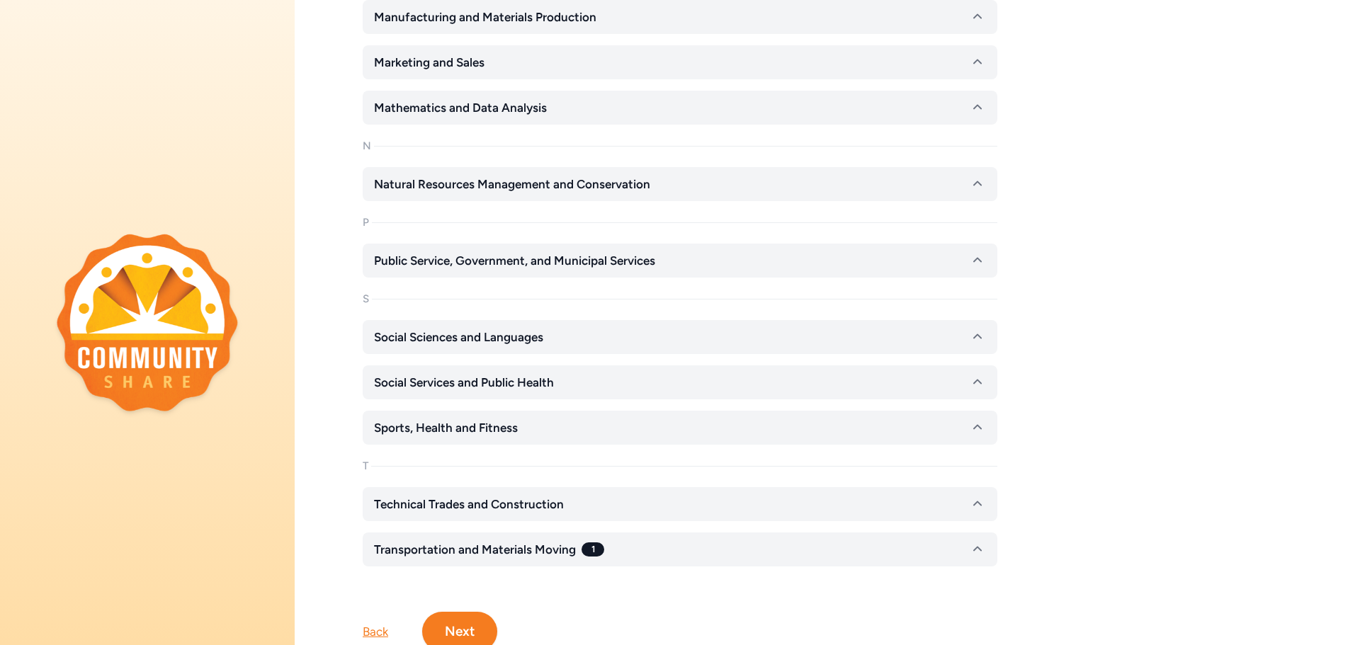
scroll to position [1692, 0]
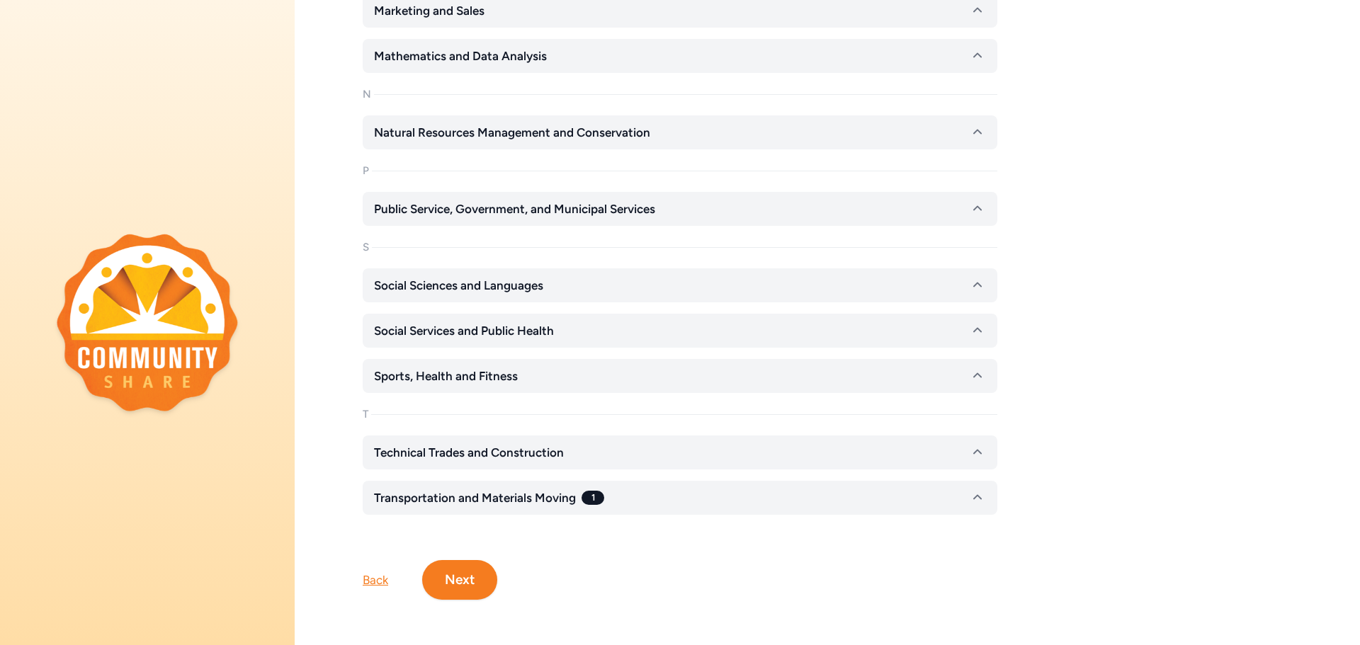
click at [671, 540] on div "Back Next" at bounding box center [827, 557] width 1065 height 85
click at [533, 444] on span "Technical Trades and Construction" at bounding box center [469, 452] width 190 height 17
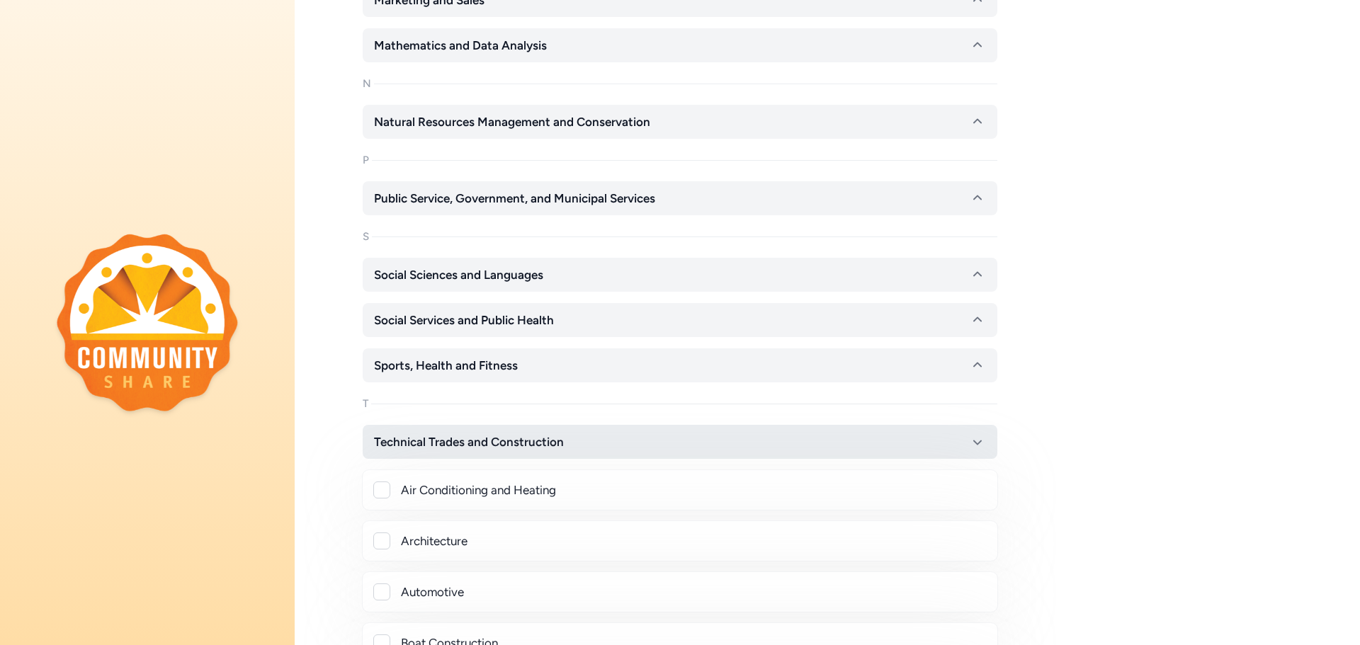
scroll to position [1833, 0]
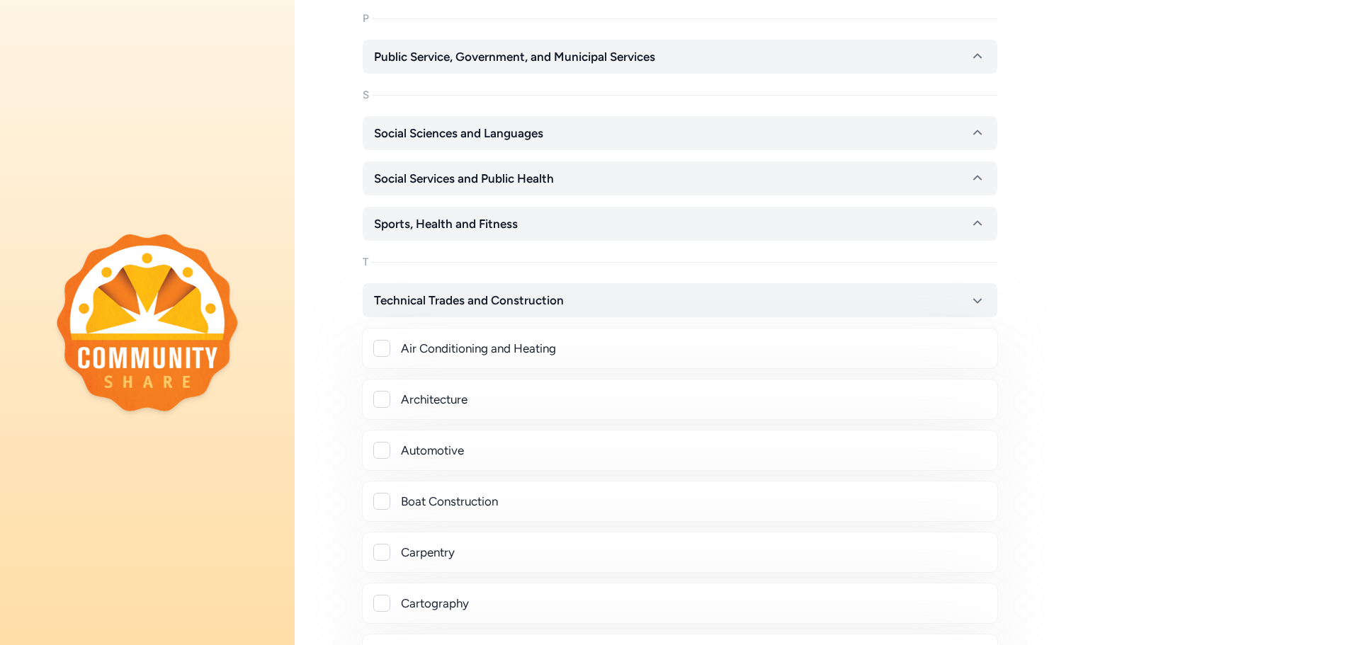
click at [475, 350] on div "Air Conditioning and Heating" at bounding box center [693, 348] width 585 height 17
checkbox input "true"
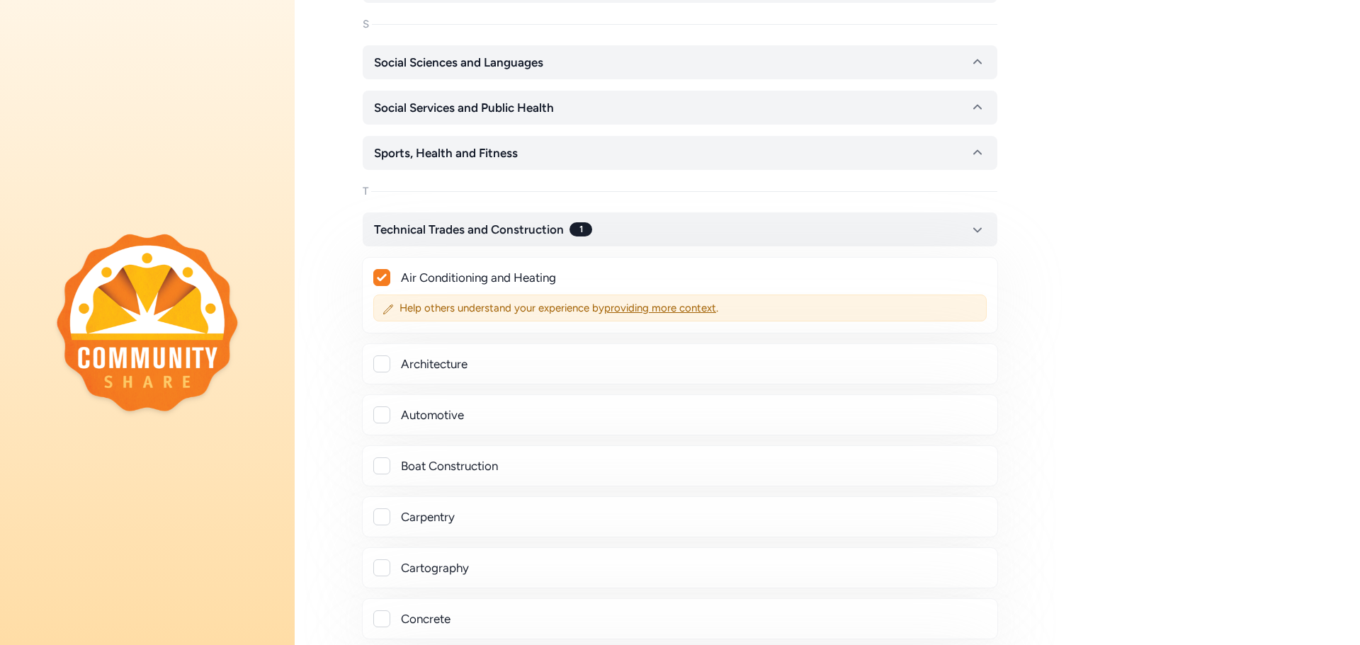
scroll to position [1975, 0]
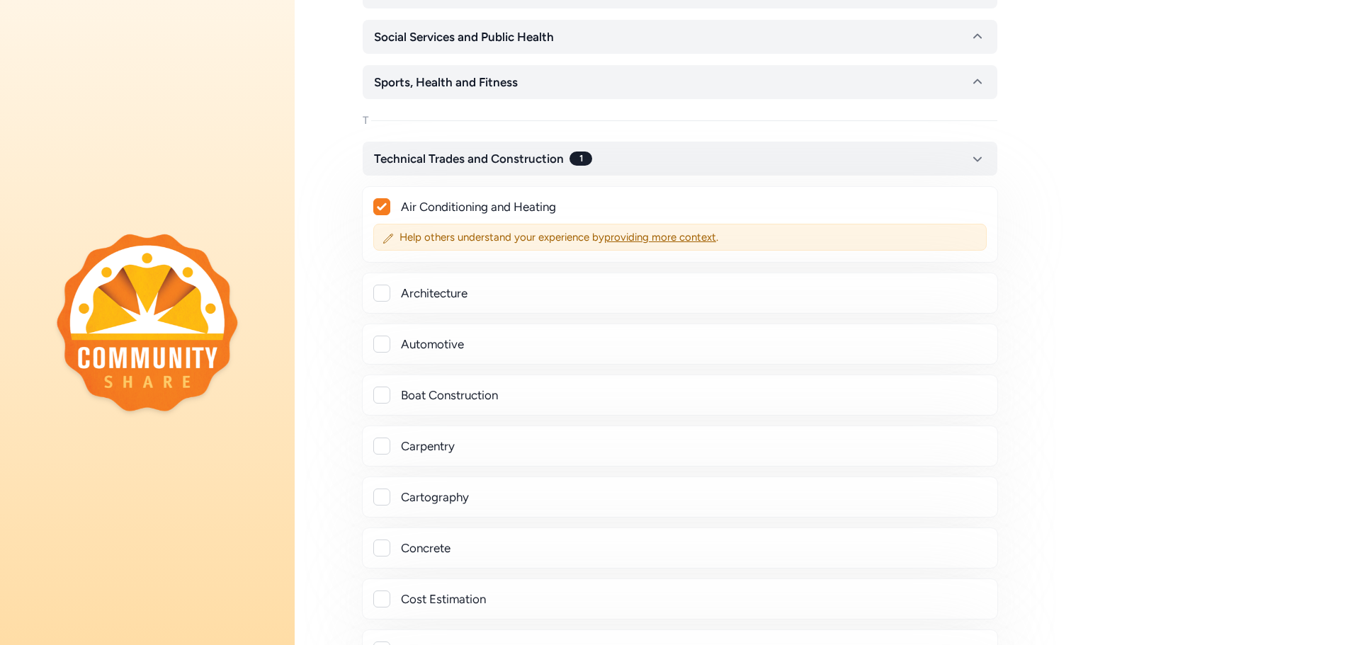
click at [383, 412] on div "Boat Construction" at bounding box center [680, 395] width 636 height 41
click at [438, 346] on div "Automotive" at bounding box center [693, 344] width 585 height 17
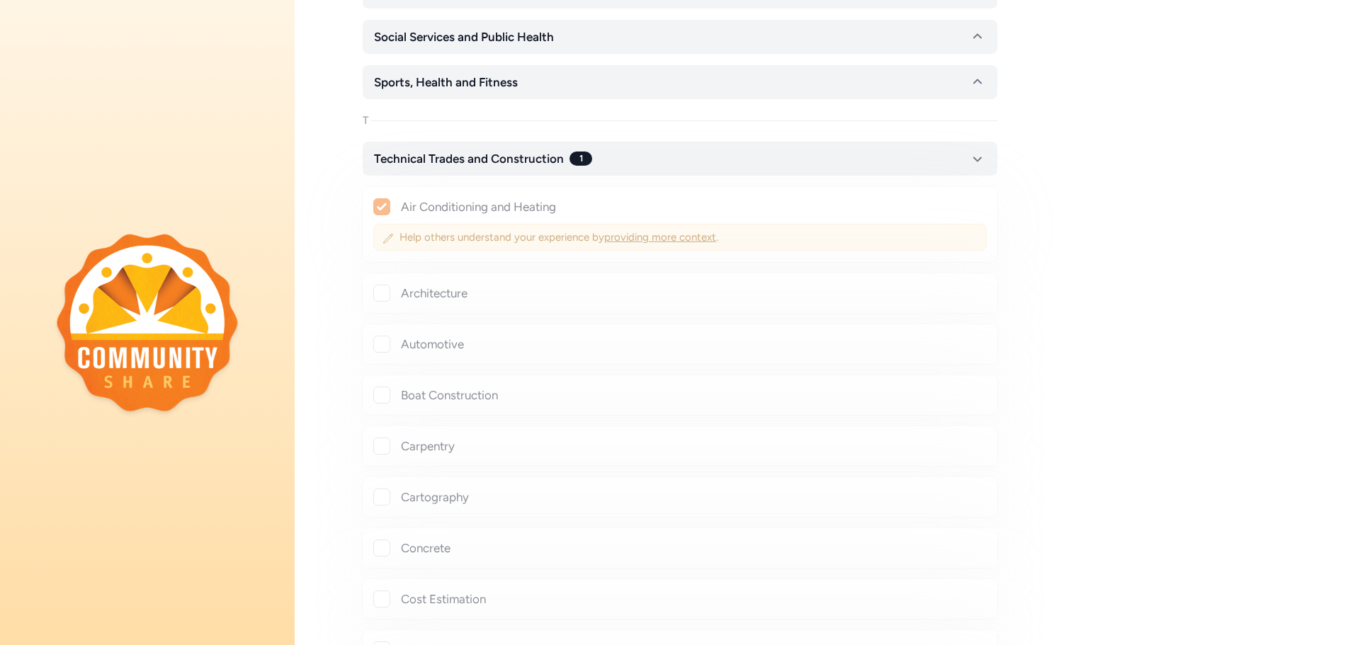
checkbox input "true"
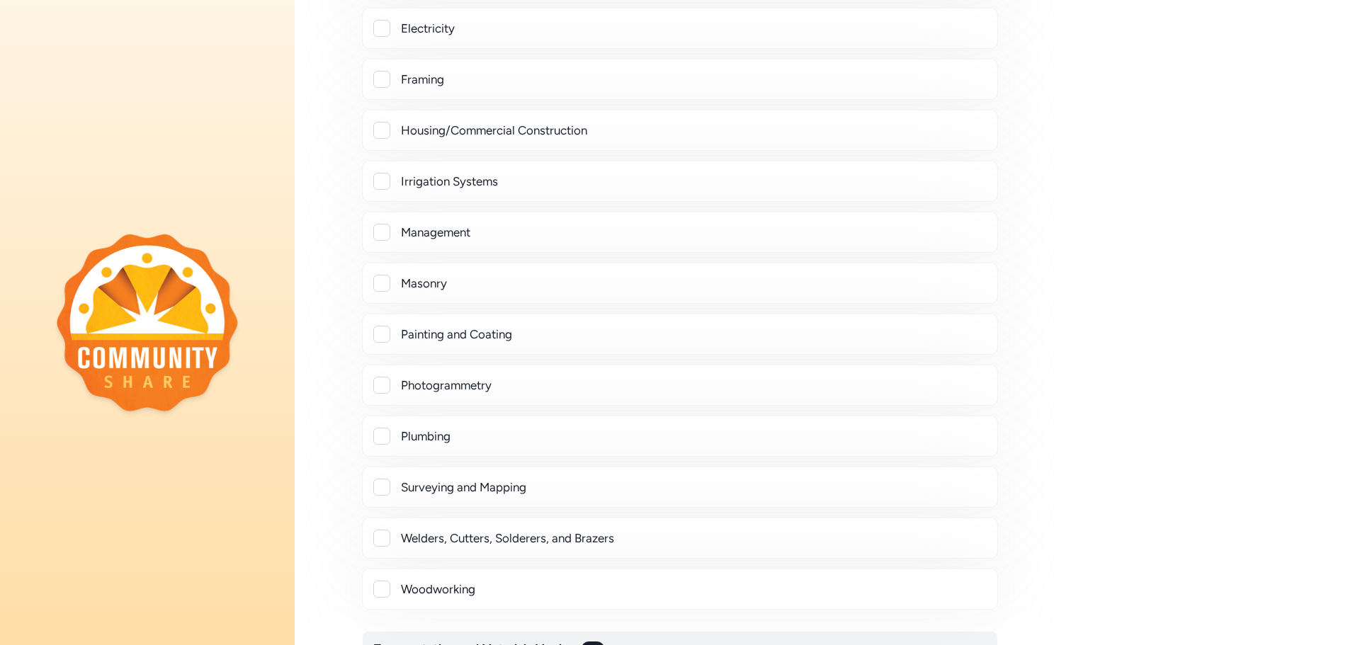
scroll to position [2754, 0]
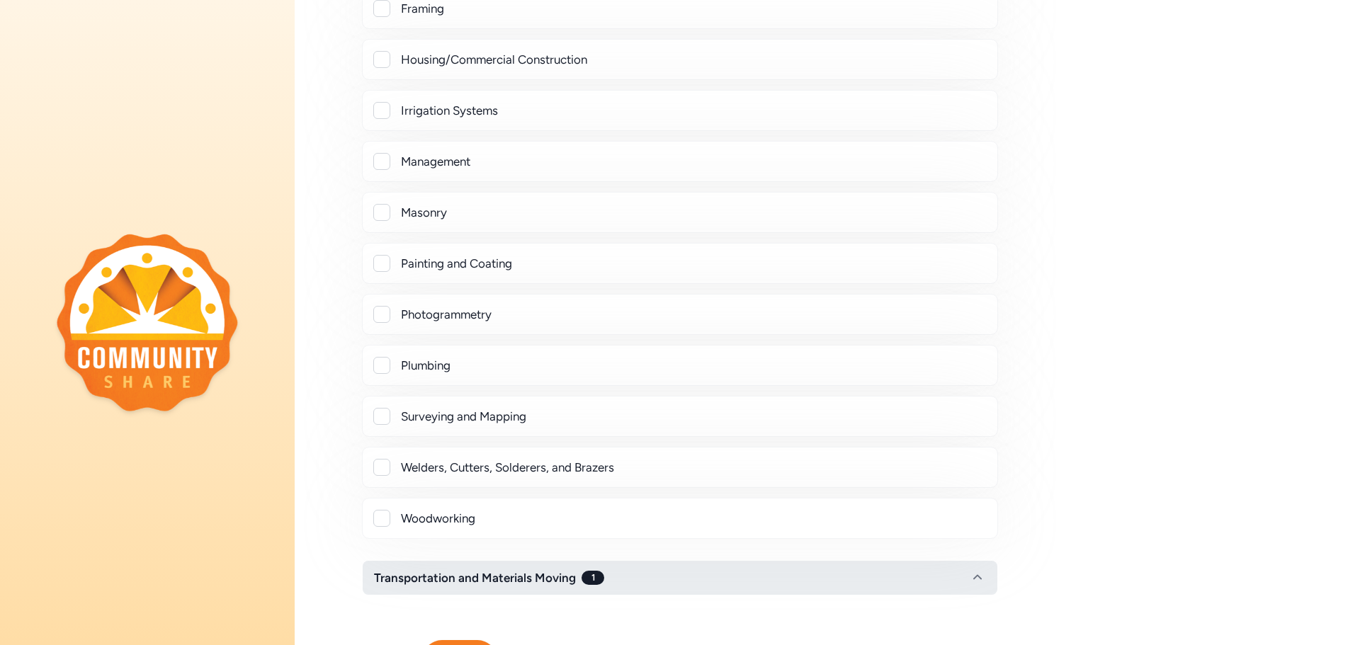
click at [958, 577] on button "Transportation and Materials Moving 1" at bounding box center [680, 578] width 635 height 34
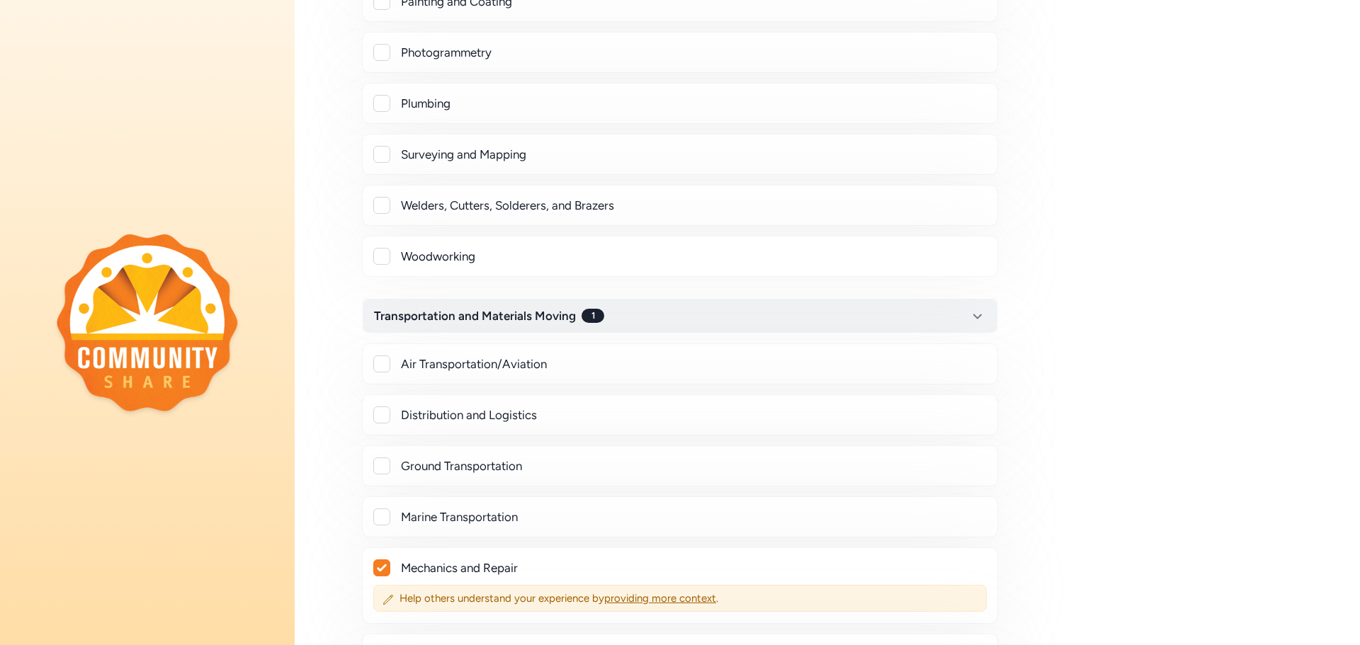
scroll to position [3299, 0]
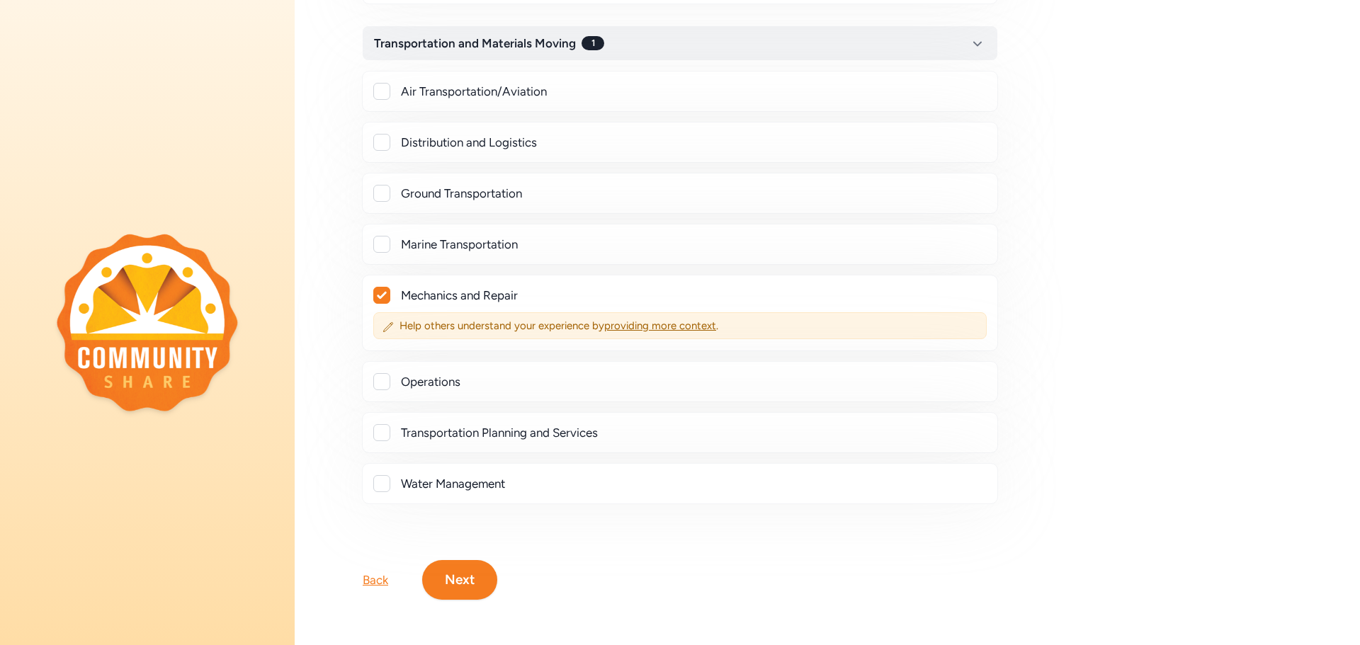
click at [445, 563] on button "Next" at bounding box center [459, 580] width 75 height 40
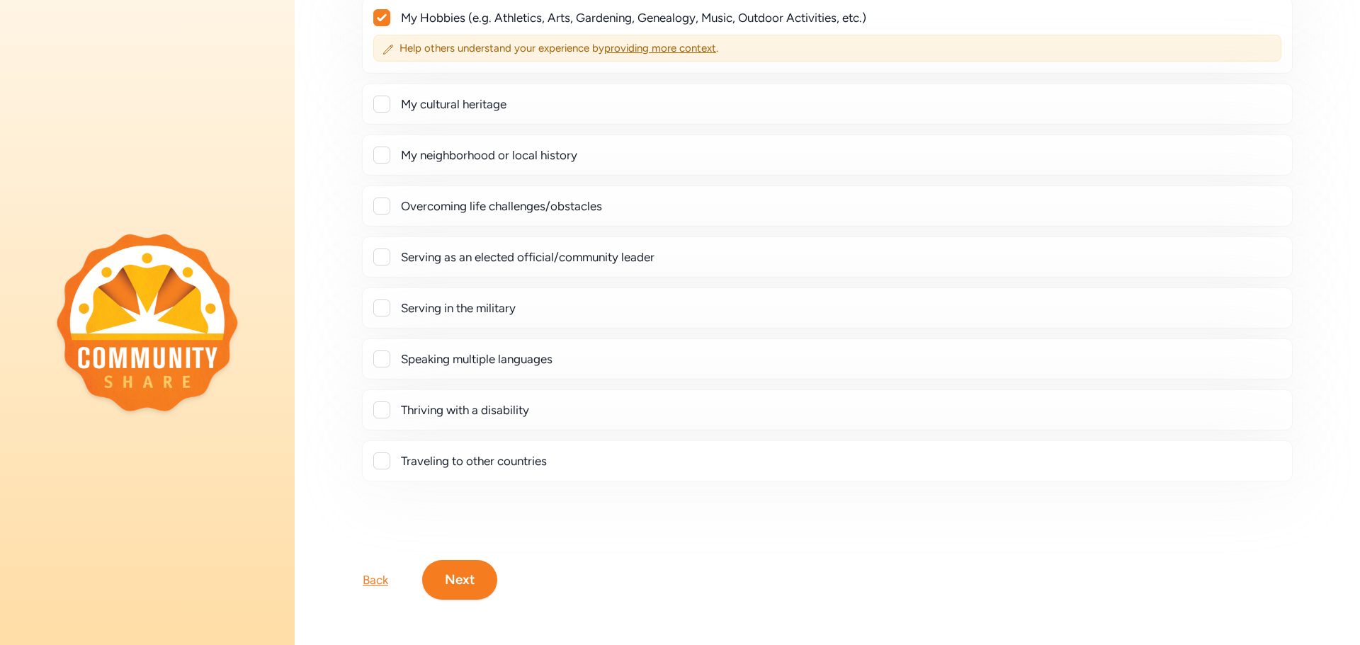
scroll to position [217, 0]
click at [448, 568] on button "Next" at bounding box center [459, 580] width 75 height 40
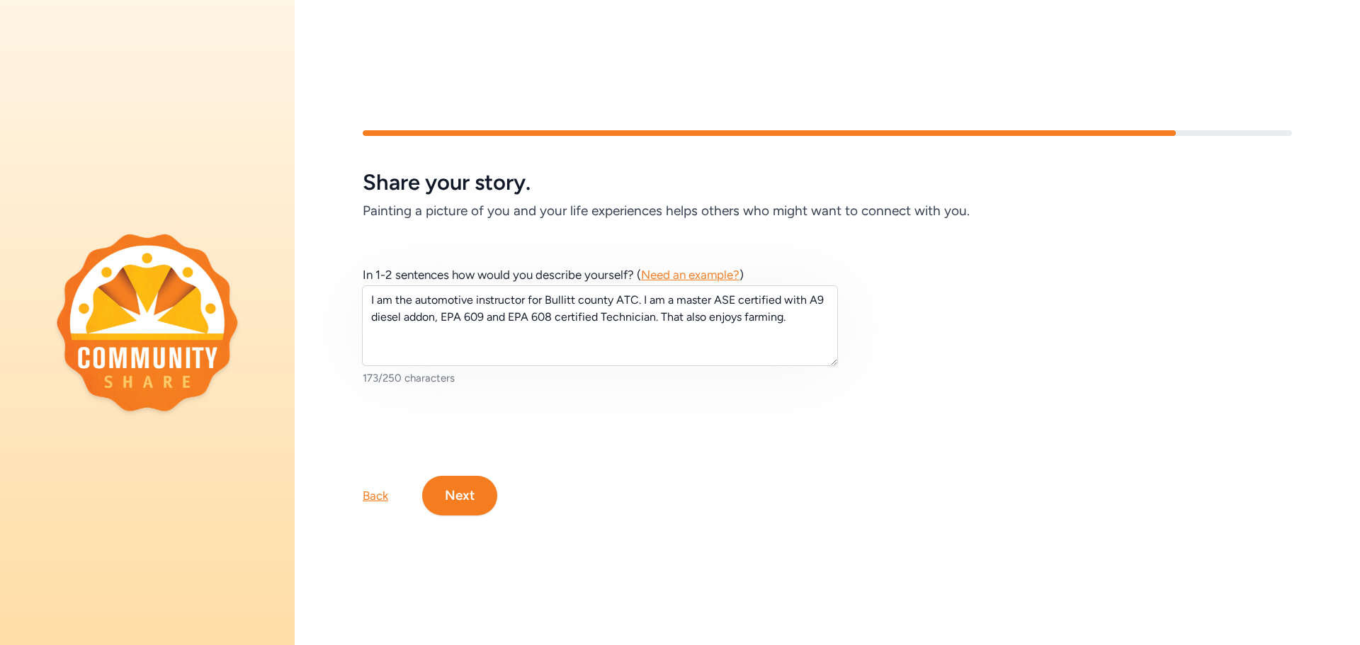
click at [482, 496] on button "Next" at bounding box center [459, 496] width 75 height 40
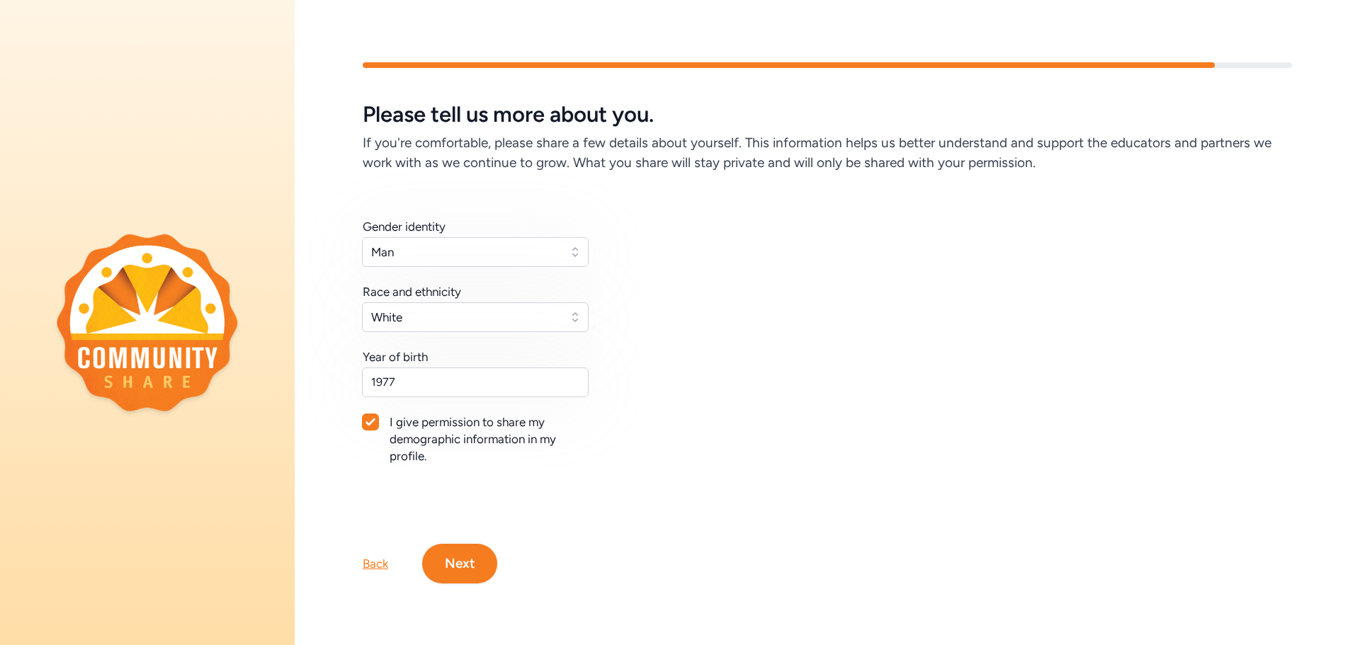
click at [462, 576] on button "Next" at bounding box center [459, 564] width 75 height 40
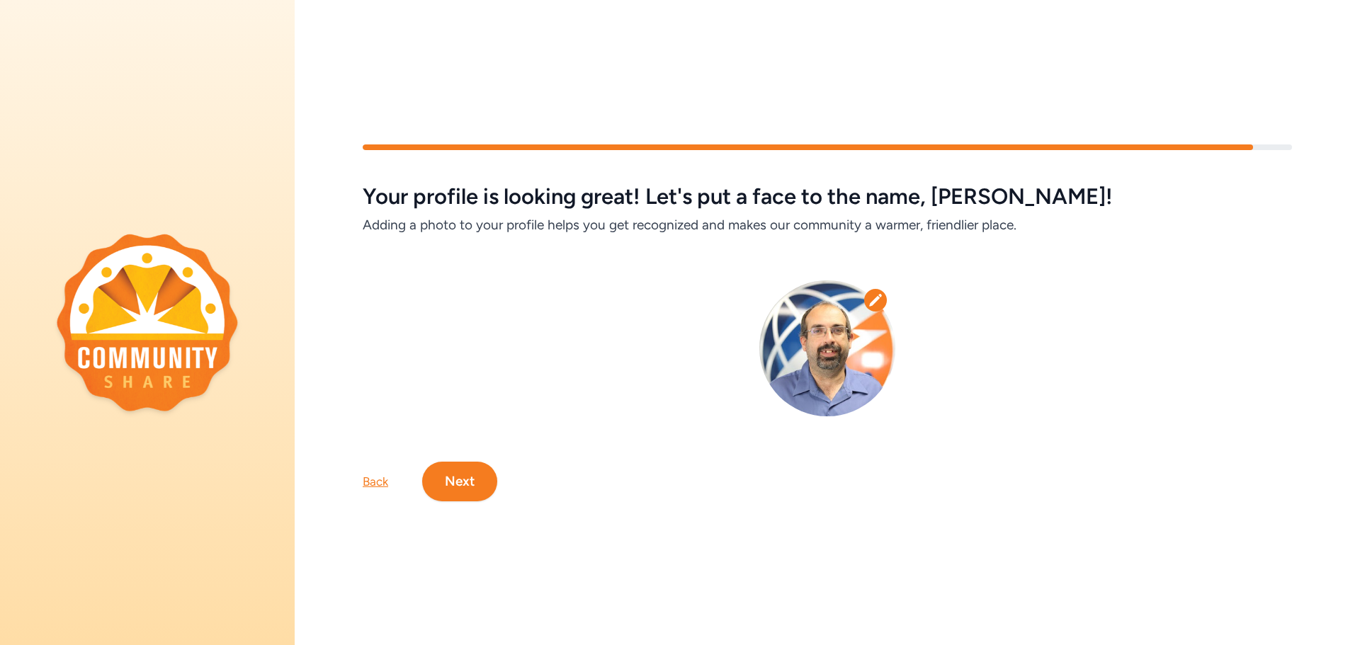
click at [470, 464] on button "Next" at bounding box center [459, 482] width 75 height 40
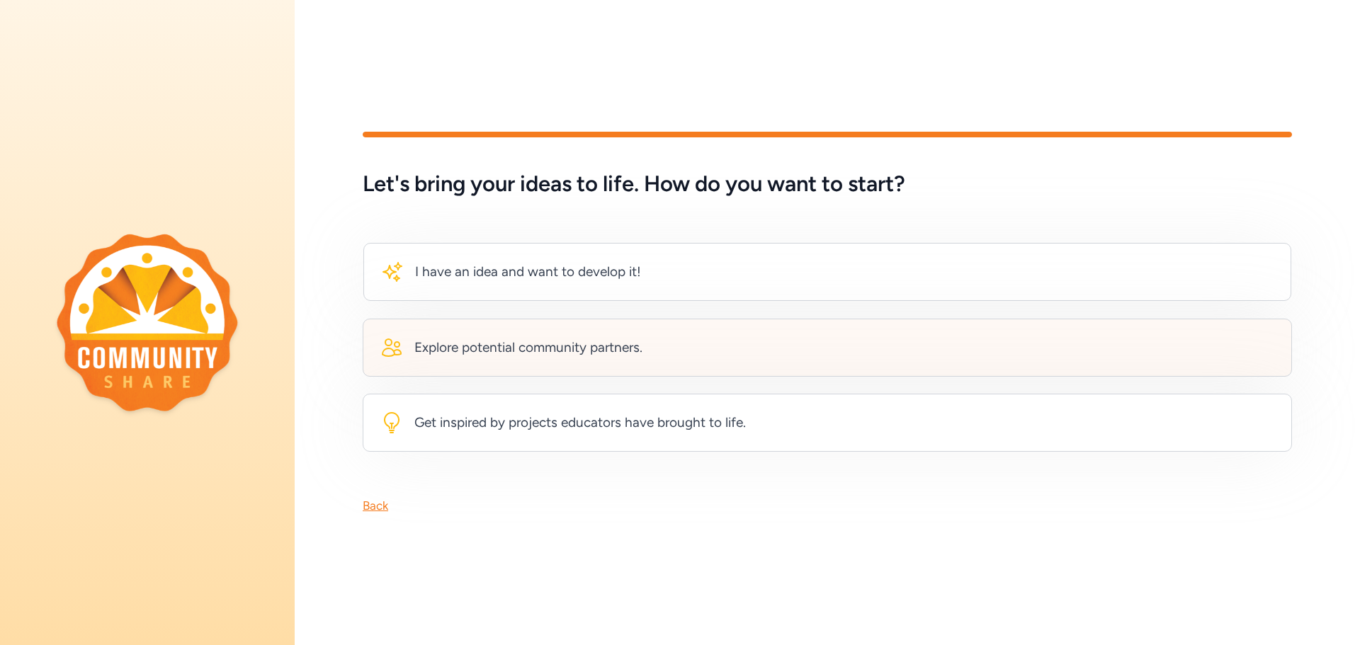
click at [479, 330] on div "Explore potential community partners." at bounding box center [827, 348] width 929 height 58
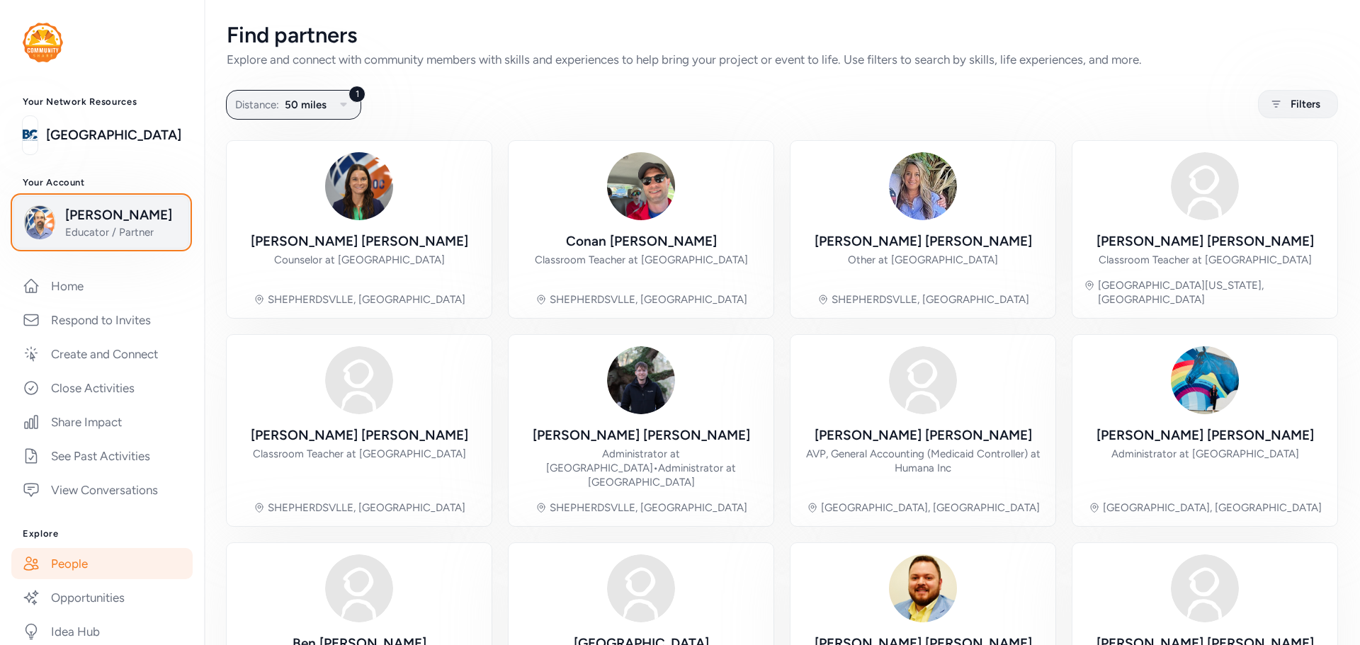
click at [56, 225] on img "button" at bounding box center [40, 222] width 34 height 34
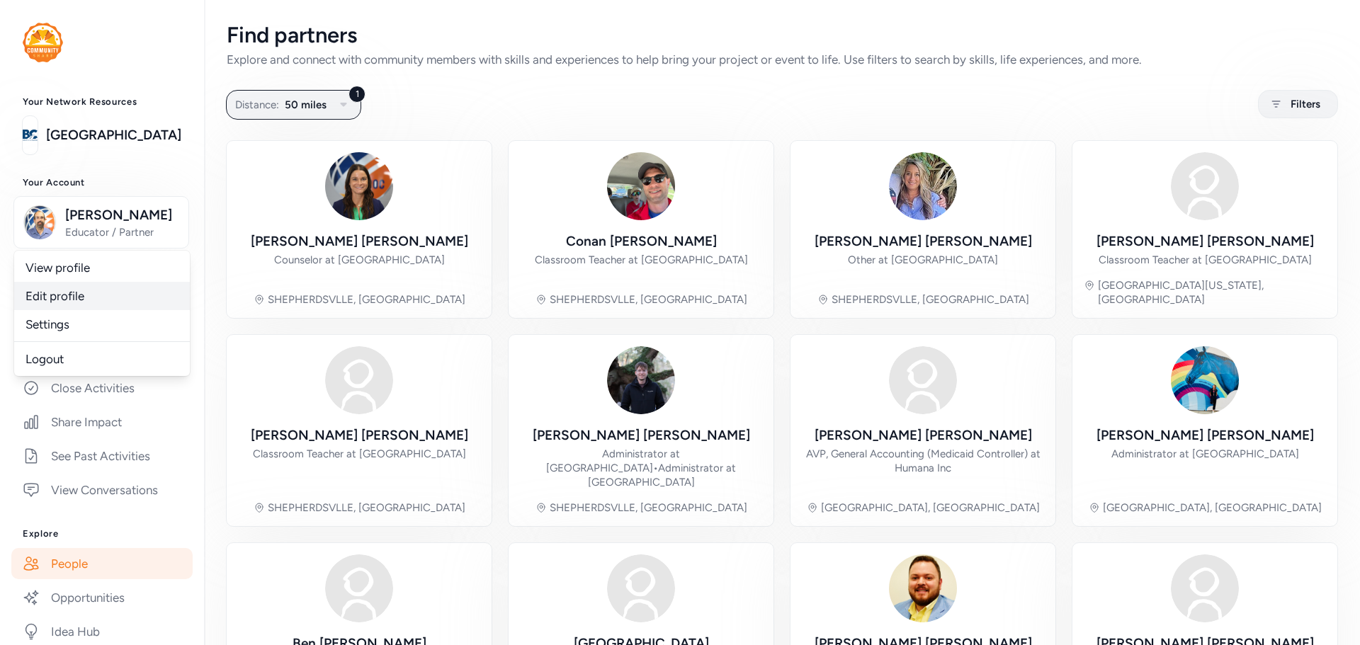
click at [67, 295] on link "Edit profile" at bounding box center [102, 296] width 176 height 28
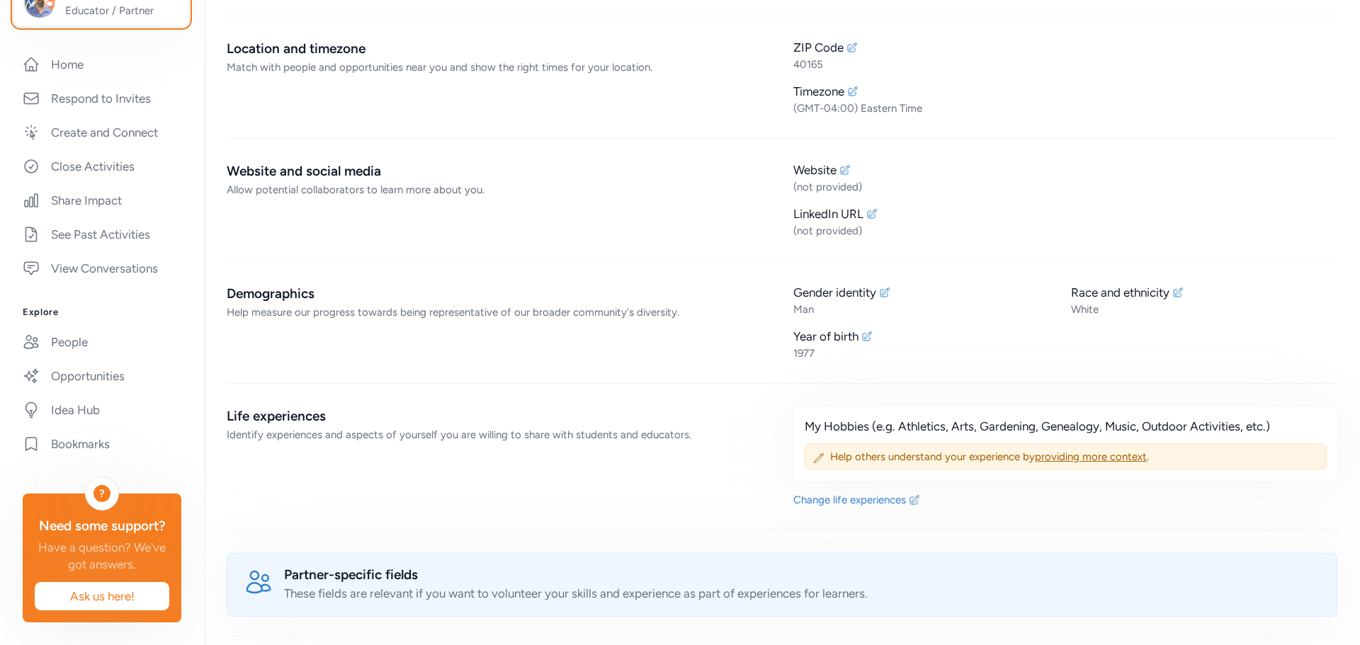
scroll to position [638, 0]
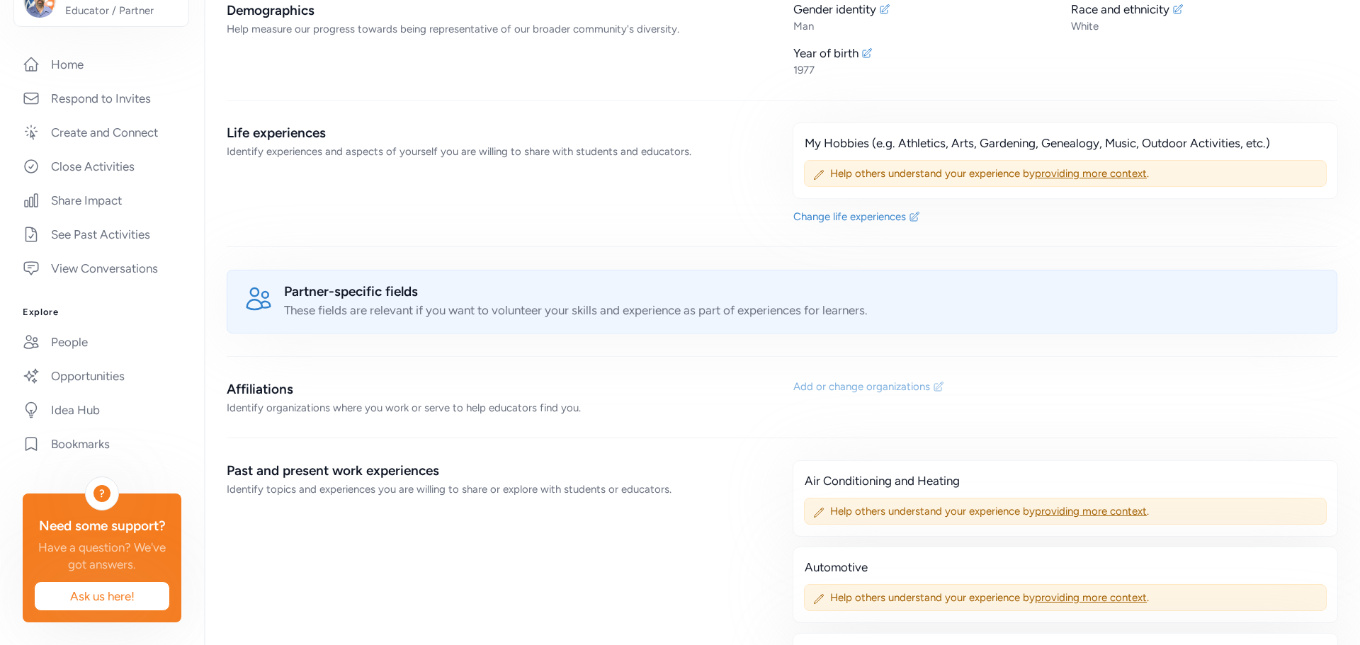
click at [849, 388] on div "Add or change organizations" at bounding box center [861, 387] width 137 height 14
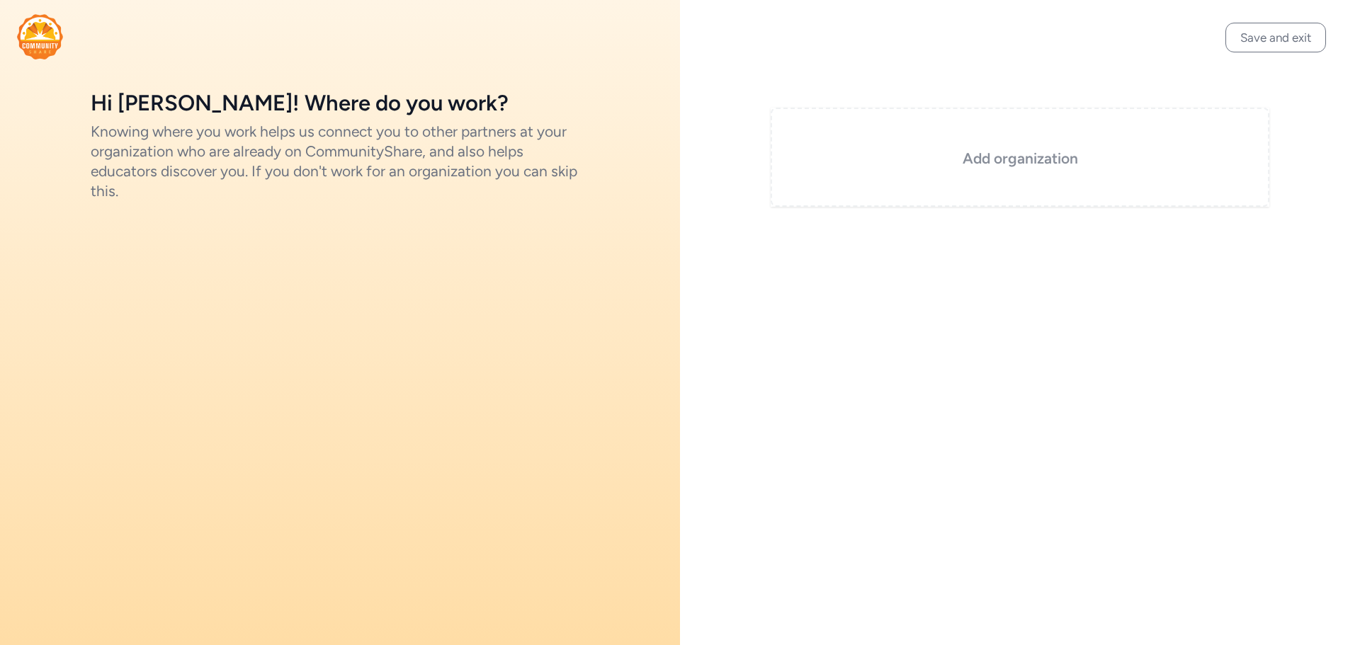
click at [940, 173] on div "Add organization" at bounding box center [1020, 157] width 499 height 99
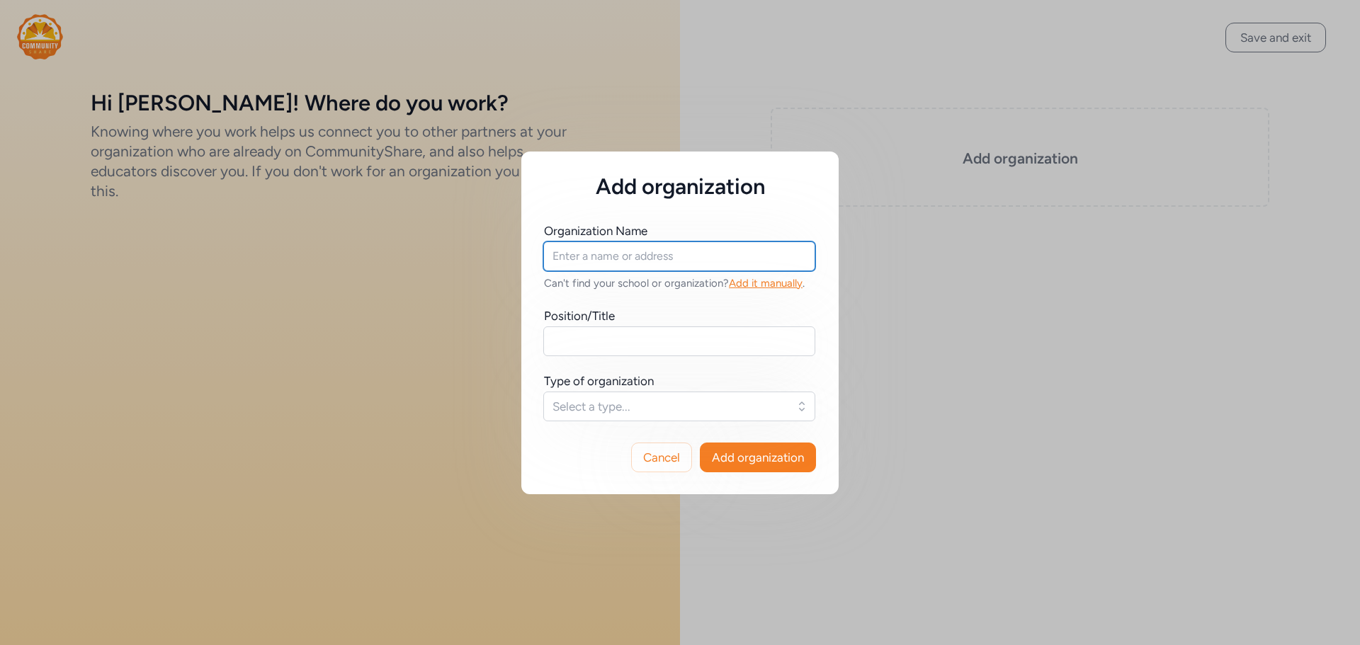
click at [654, 255] on input "text" at bounding box center [679, 257] width 272 height 30
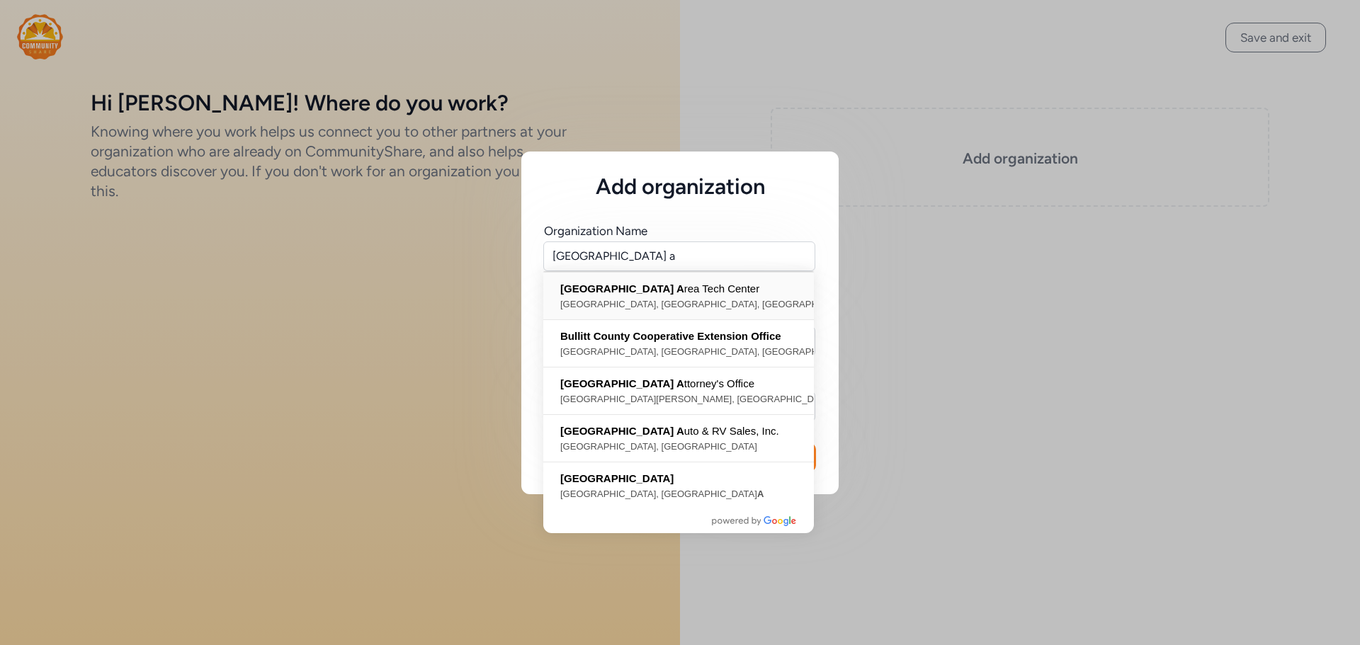
type input "[GEOGRAPHIC_DATA], [GEOGRAPHIC_DATA], [GEOGRAPHIC_DATA], [GEOGRAPHIC_DATA], [GE…"
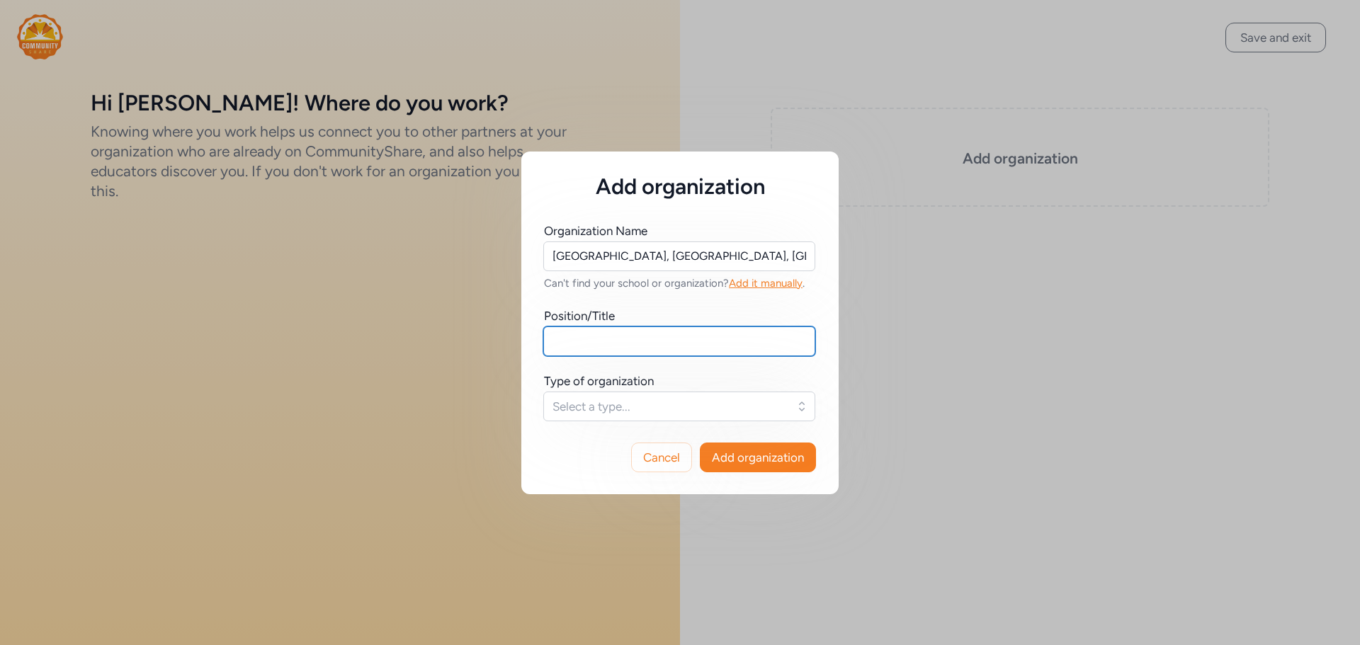
click at [647, 346] on input "text" at bounding box center [679, 342] width 272 height 30
type input "Automotive Instructor"
click at [671, 415] on button "Select a type..." at bounding box center [679, 407] width 272 height 30
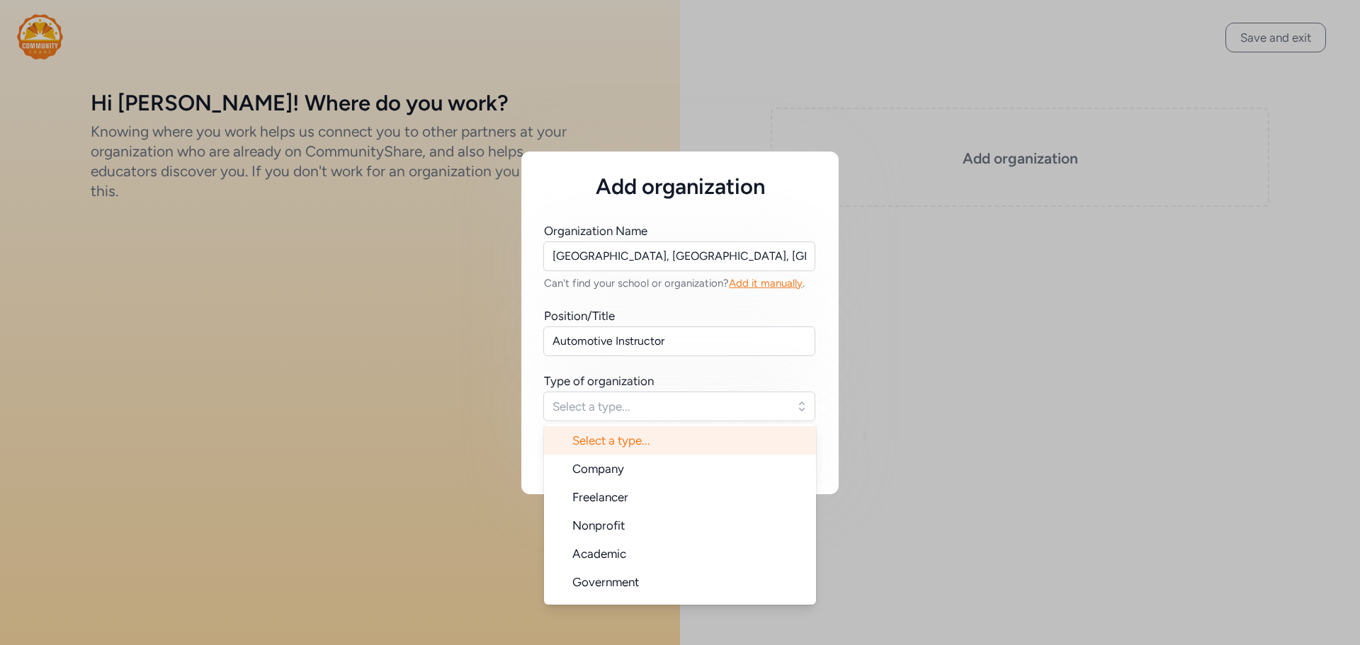
scroll to position [23, 0]
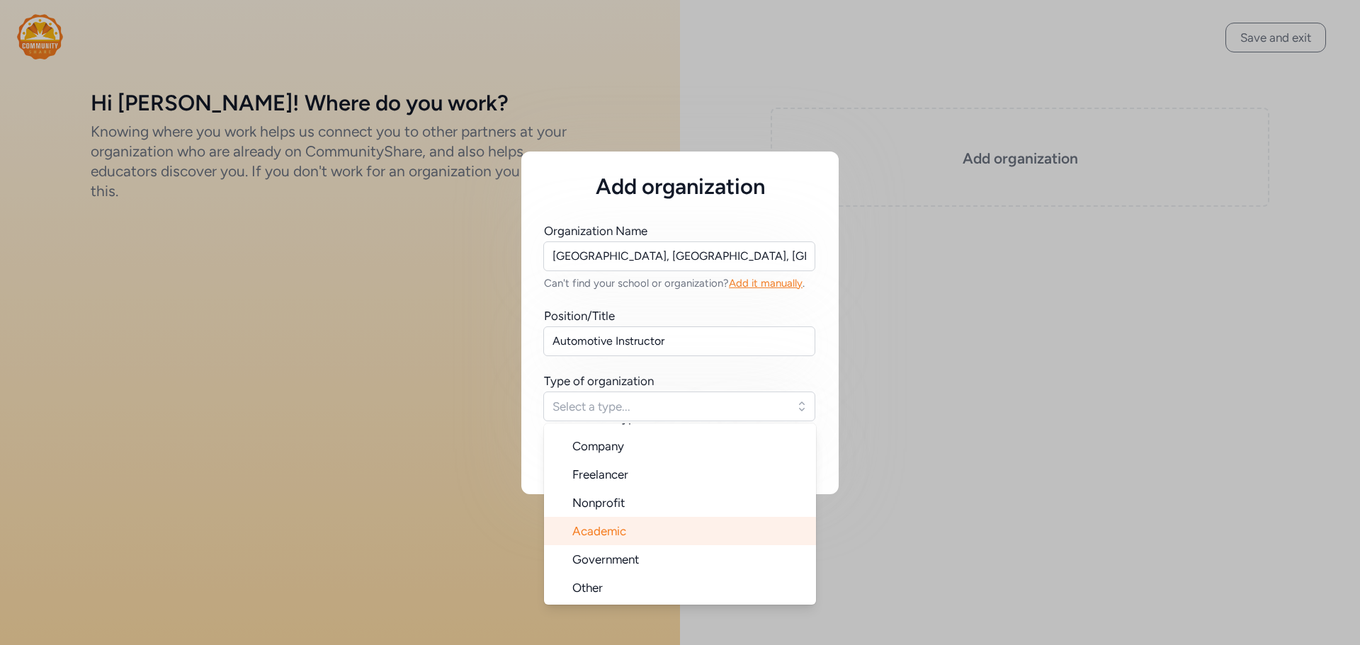
click at [664, 521] on li "Academic" at bounding box center [680, 531] width 272 height 28
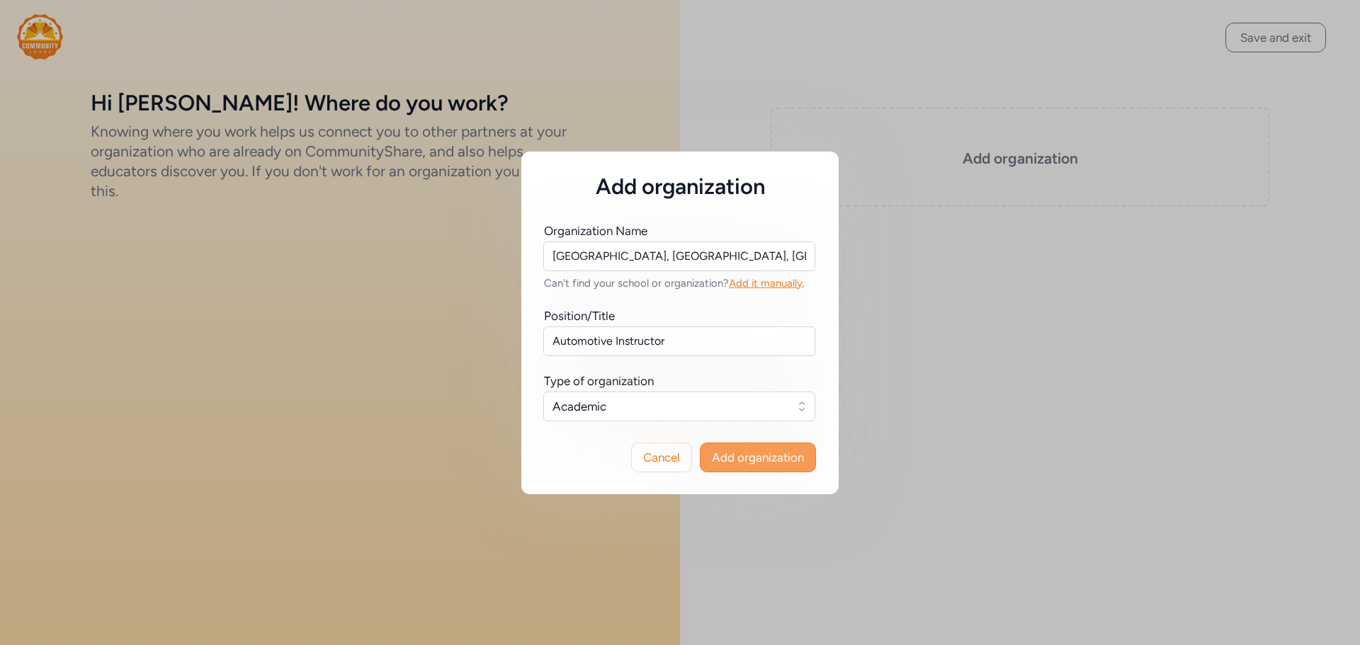
click at [718, 449] on span "Add organization" at bounding box center [758, 457] width 92 height 17
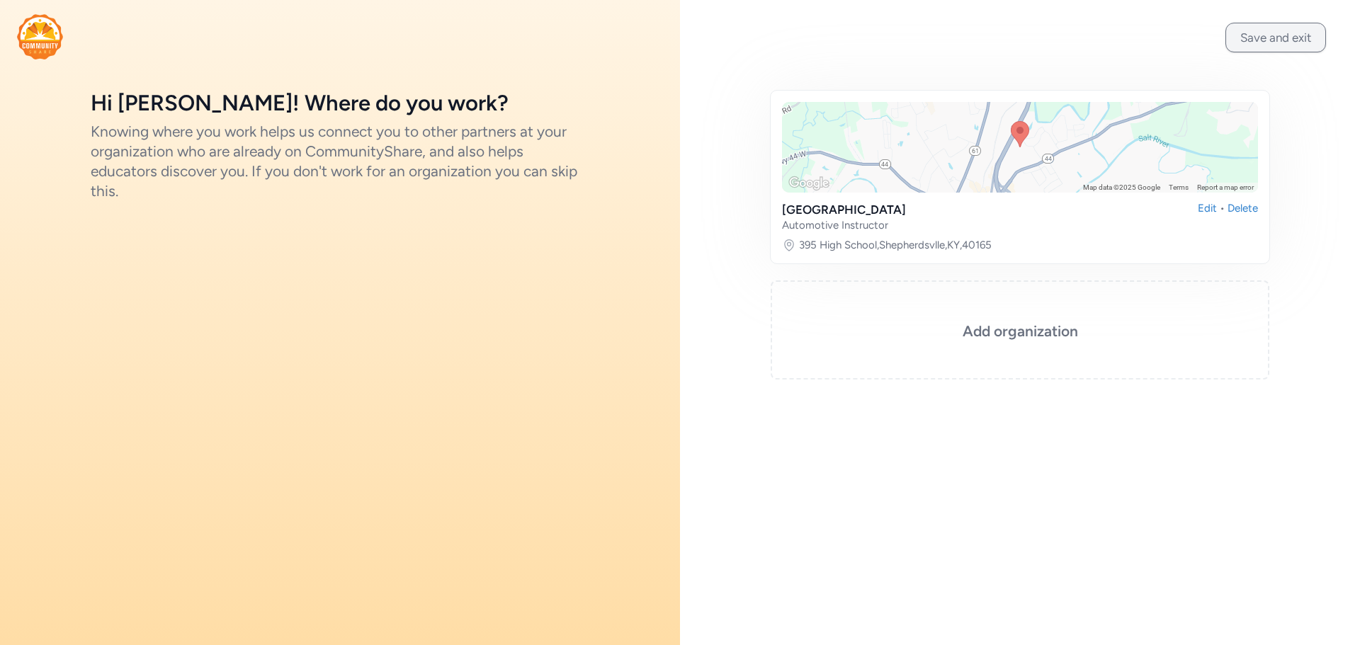
click at [1275, 40] on button "Save and exit" at bounding box center [1275, 38] width 101 height 30
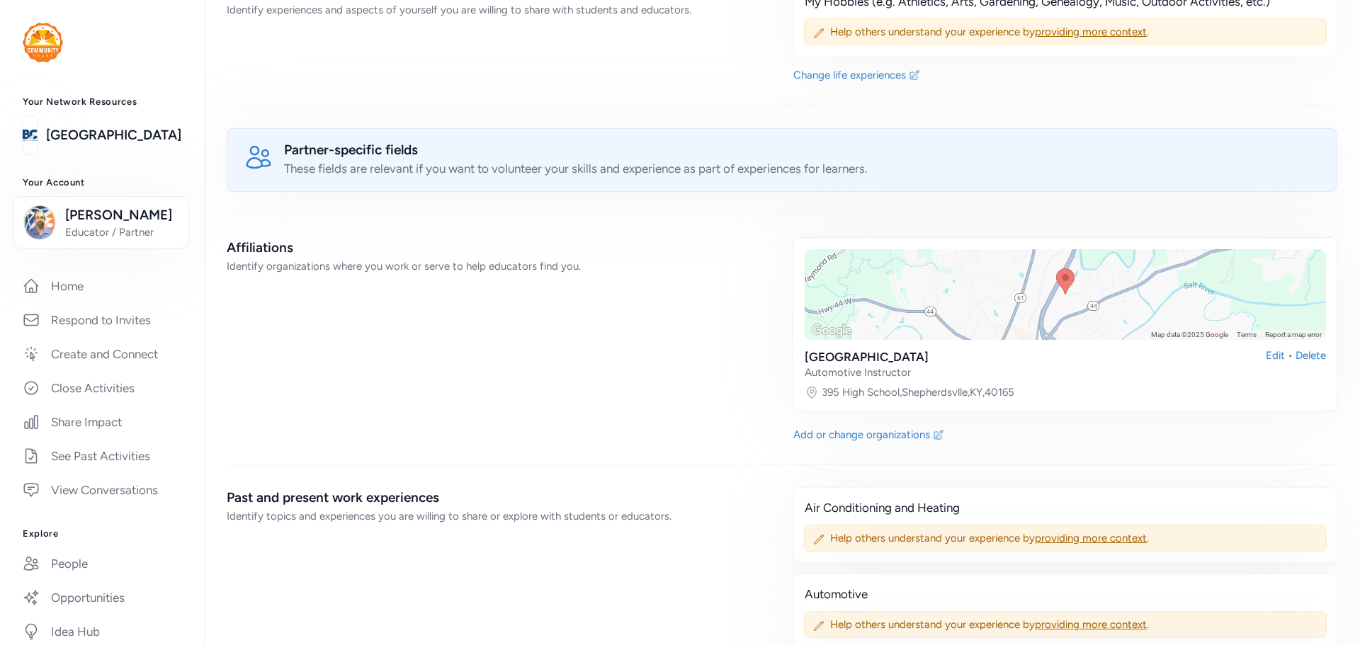
scroll to position [850, 0]
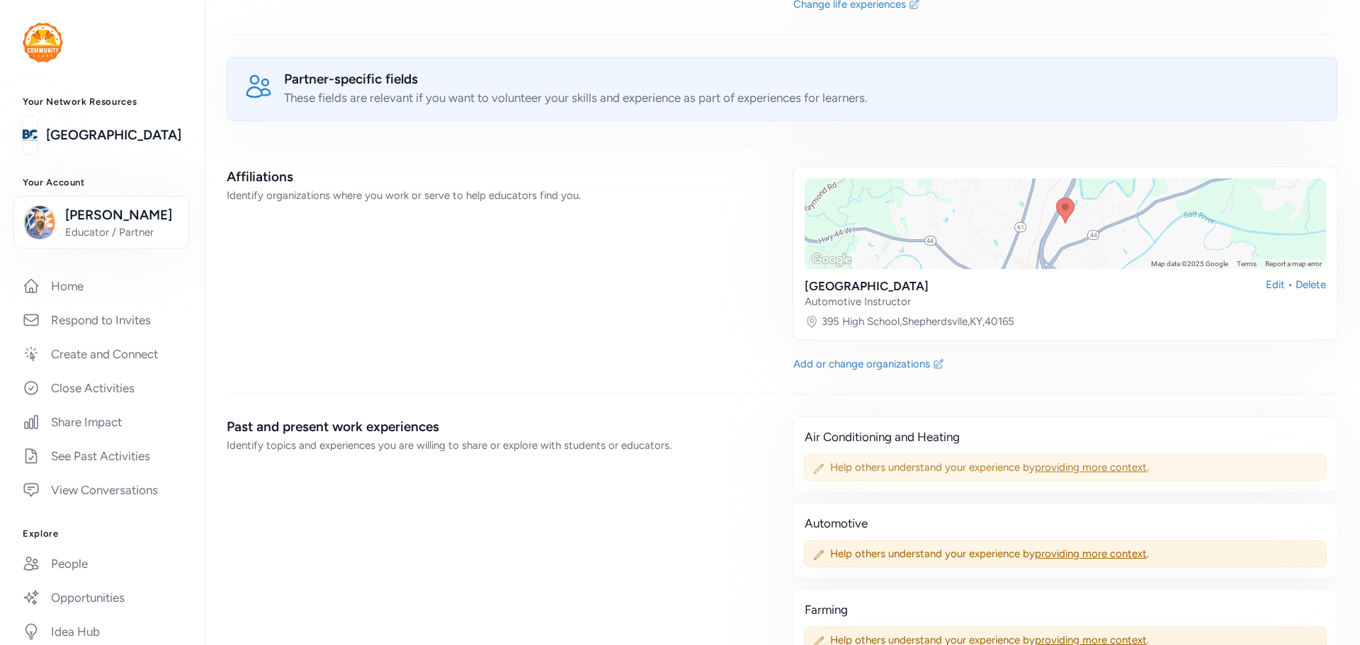
click at [1067, 467] on span "providing more context" at bounding box center [1091, 467] width 112 height 13
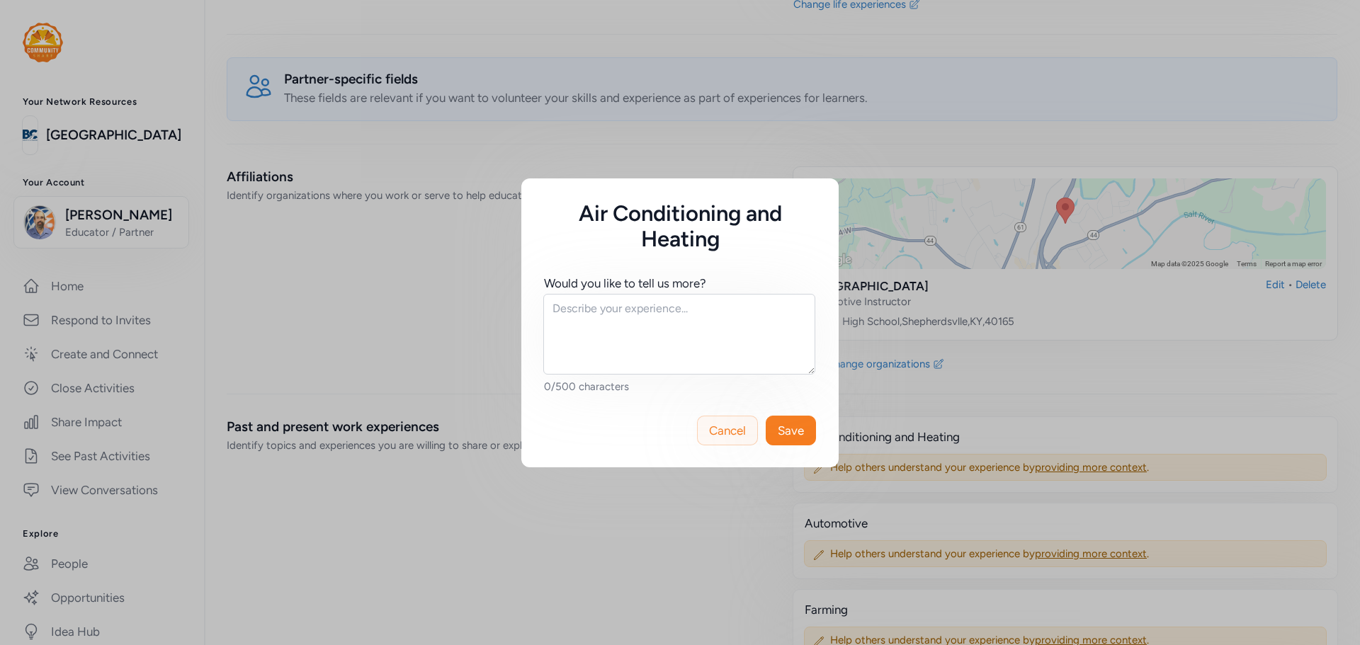
click at [715, 425] on span "Cancel" at bounding box center [727, 430] width 37 height 17
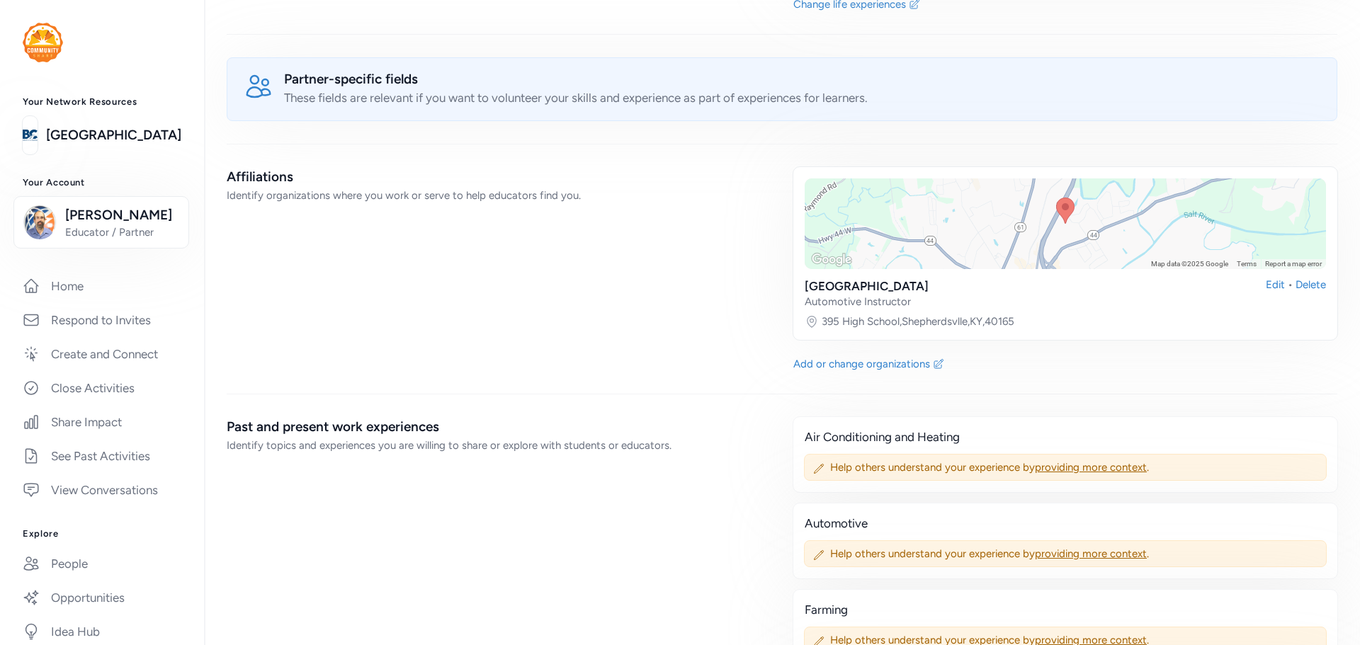
click at [28, 33] on img at bounding box center [43, 43] width 40 height 40
